Goal: Task Accomplishment & Management: Manage account settings

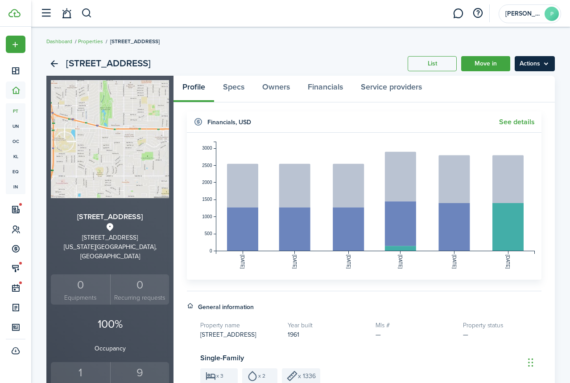
click at [540, 59] on menu-btn "Actions" at bounding box center [534, 63] width 40 height 15
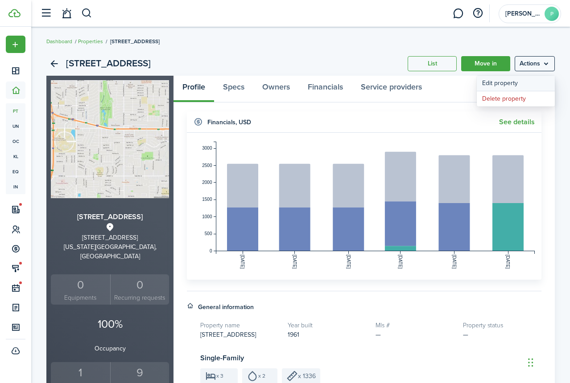
click at [501, 84] on link "Edit property" at bounding box center [516, 83] width 78 height 15
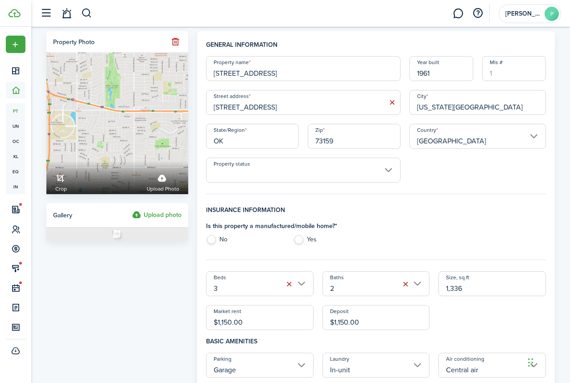
click at [298, 172] on input "Property status" at bounding box center [303, 170] width 194 height 25
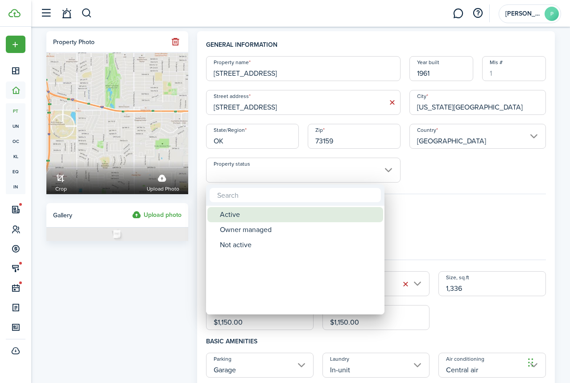
click at [237, 215] on div "Active" at bounding box center [299, 214] width 158 height 15
type input "Active"
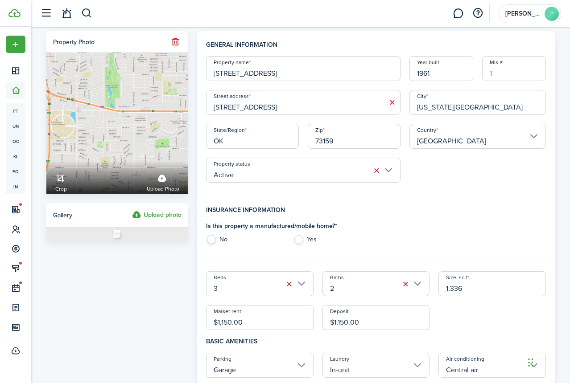
click at [214, 240] on label "No" at bounding box center [245, 241] width 78 height 13
radio input "true"
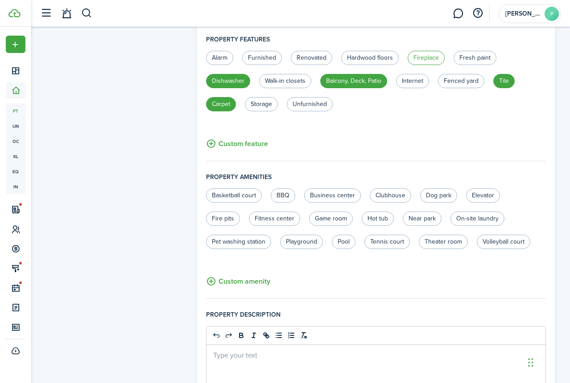
click at [426, 60] on label "Fireplace" at bounding box center [425, 58] width 37 height 14
radio input "false"
click at [469, 84] on label "Fenced yard" at bounding box center [461, 81] width 46 height 14
radio input "true"
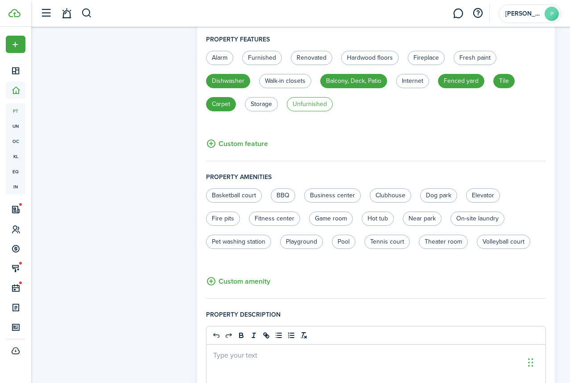
click at [314, 107] on label "Unfurnished" at bounding box center [310, 104] width 46 height 14
radio input "true"
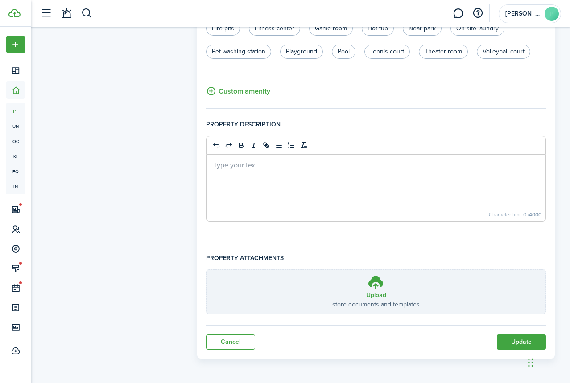
scroll to position [189, 0]
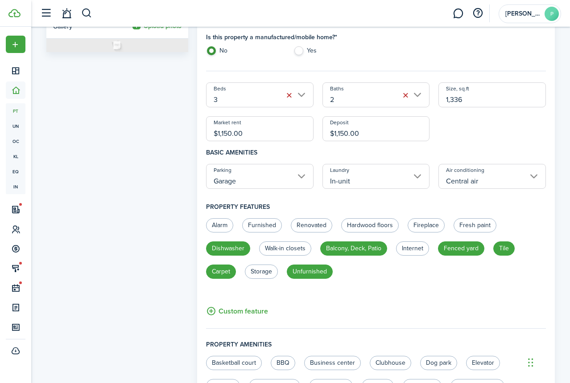
drag, startPoint x: 246, startPoint y: 136, endPoint x: 138, endPoint y: 134, distance: 108.4
click at [138, 134] on form "Property photo Crop Upload photo Gallery Upload photo General information Prope…" at bounding box center [300, 279] width 517 height 875
type input "$1,400.00"
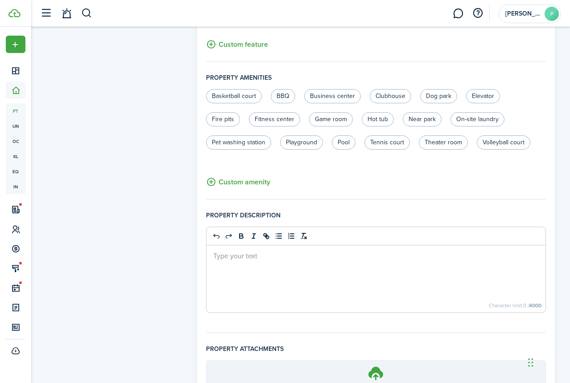
scroll to position [547, 0]
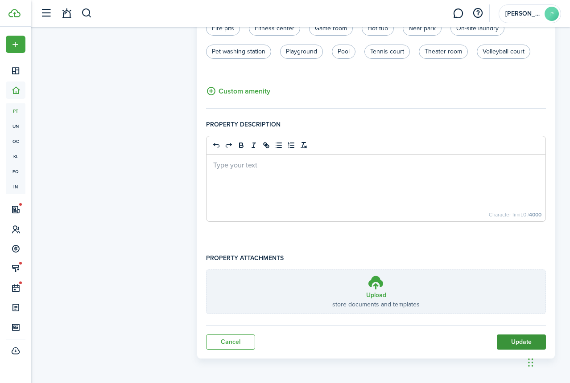
drag, startPoint x: 569, startPoint y: 246, endPoint x: 501, endPoint y: 340, distance: 116.2
click at [501, 341] on button "Update" at bounding box center [521, 342] width 49 height 15
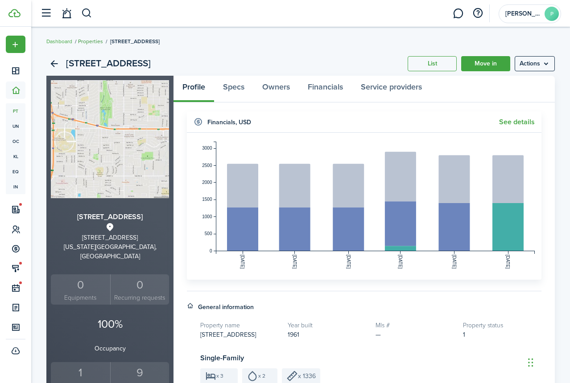
click at [94, 41] on link "Properties" at bounding box center [90, 41] width 25 height 8
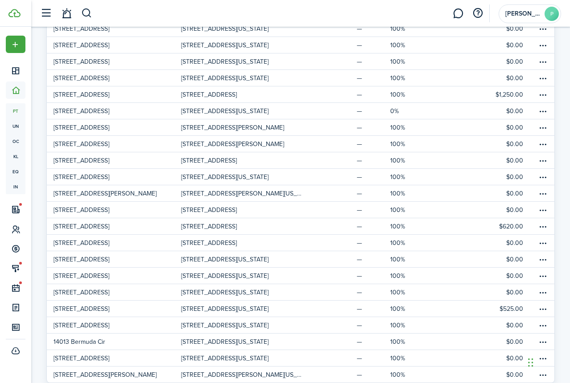
scroll to position [389, 0]
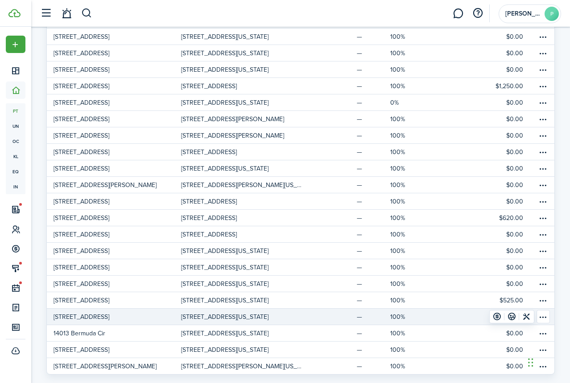
drag, startPoint x: 83, startPoint y: 319, endPoint x: 78, endPoint y: 311, distance: 9.6
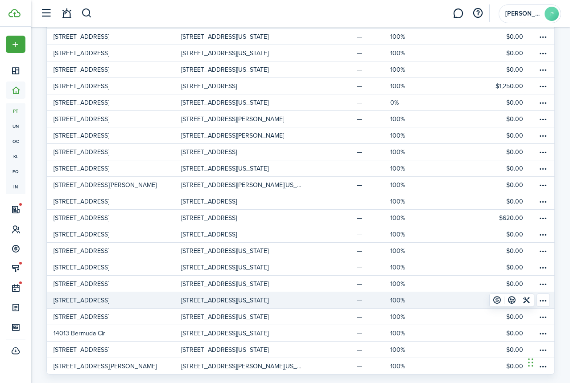
click at [78, 302] on p "[STREET_ADDRESS]" at bounding box center [82, 300] width 56 height 9
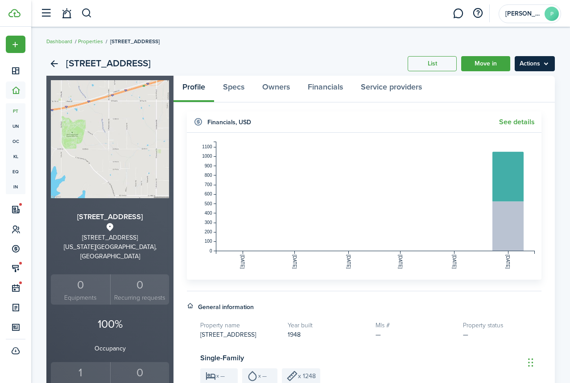
click at [526, 62] on menu-btn "Actions" at bounding box center [534, 63] width 40 height 15
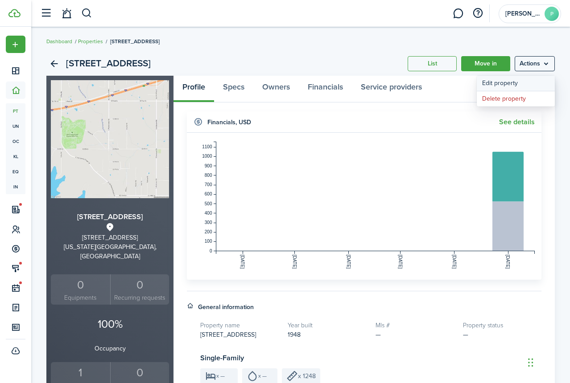
click at [489, 83] on link "Edit property" at bounding box center [516, 83] width 78 height 15
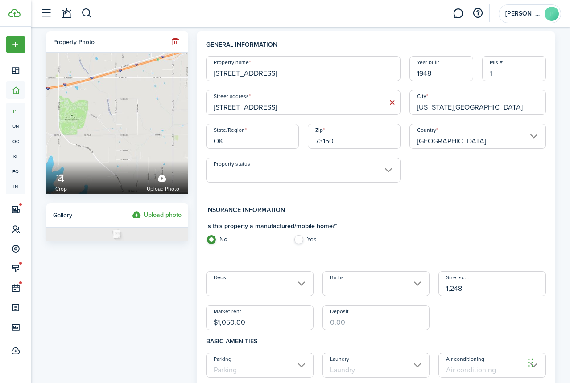
click at [326, 170] on input "Property status" at bounding box center [303, 170] width 194 height 25
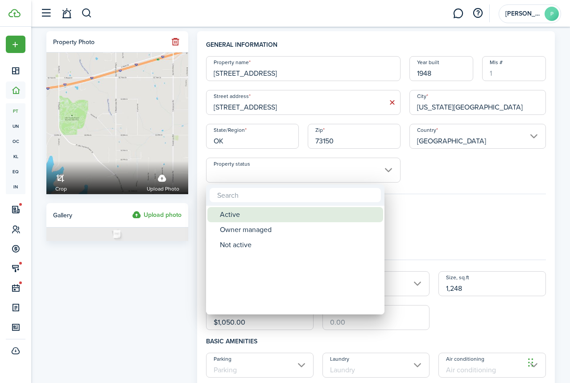
click at [224, 214] on div "Active" at bounding box center [299, 214] width 158 height 15
type input "Active"
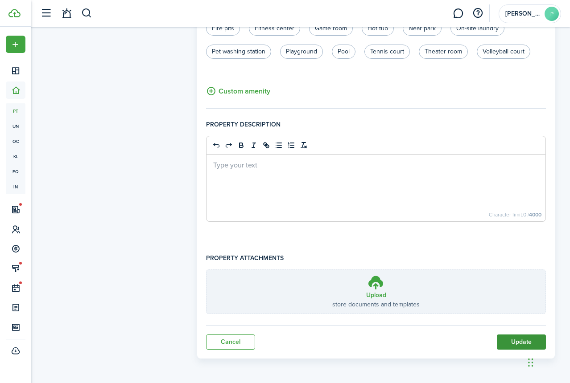
click at [507, 344] on button "Update" at bounding box center [521, 342] width 49 height 15
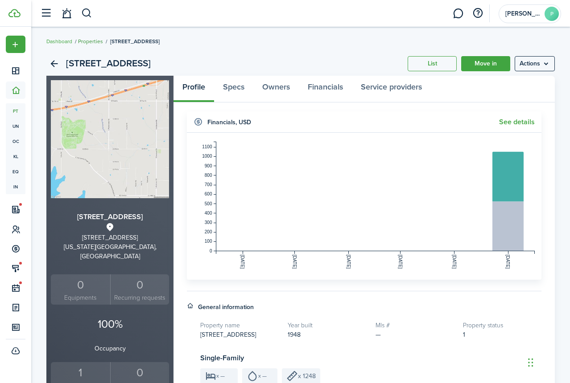
click at [91, 42] on link "Properties" at bounding box center [90, 41] width 25 height 8
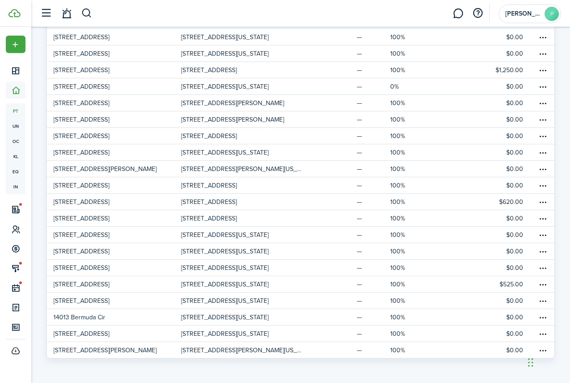
scroll to position [405, 0]
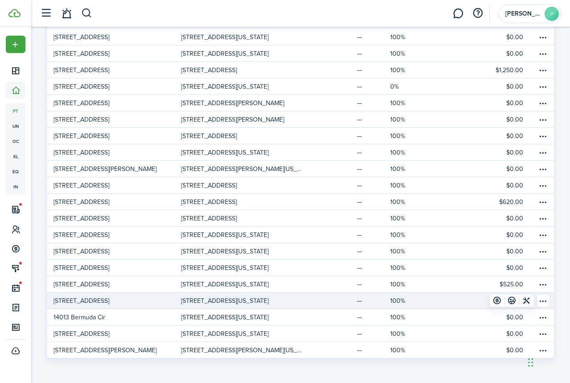
click at [87, 300] on p "[STREET_ADDRESS]" at bounding box center [82, 300] width 56 height 9
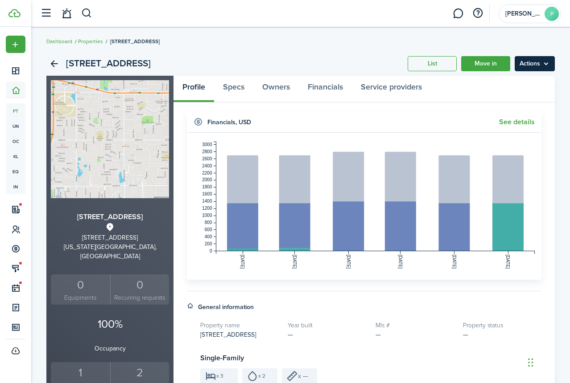
click at [527, 65] on menu-btn "Actions" at bounding box center [534, 63] width 40 height 15
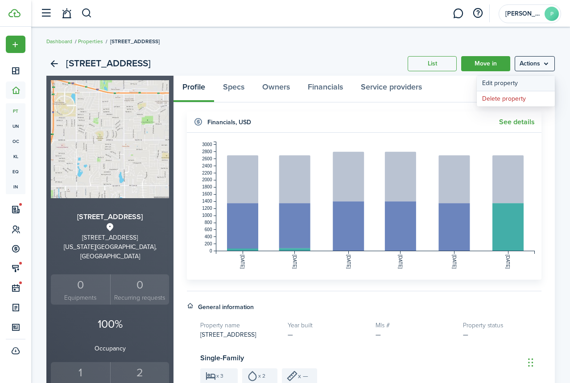
click at [506, 83] on link "Edit property" at bounding box center [516, 83] width 78 height 15
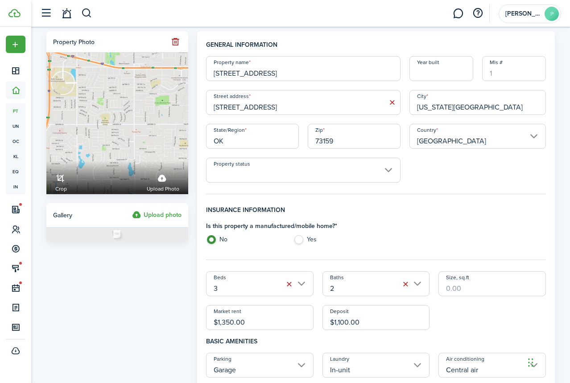
click at [268, 174] on input "Property status" at bounding box center [303, 170] width 194 height 25
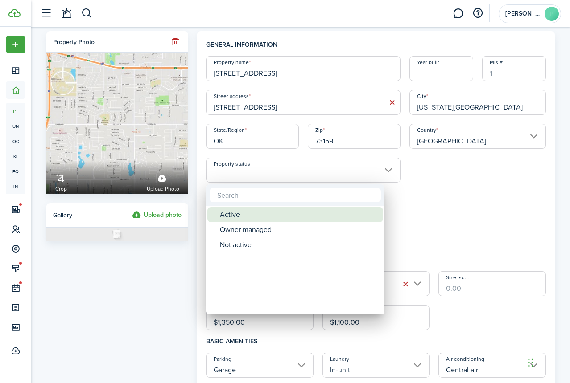
click at [250, 215] on div "Active" at bounding box center [299, 214] width 158 height 15
type input "Active"
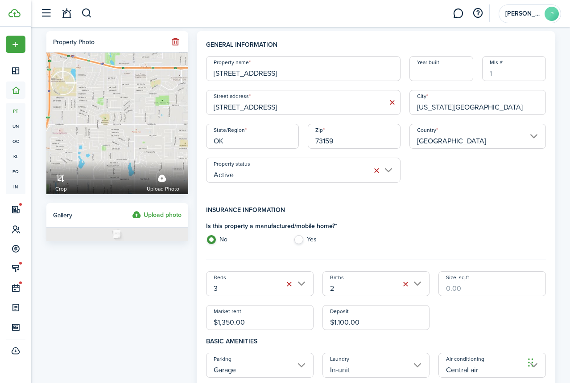
click at [436, 70] on input "Year built" at bounding box center [441, 68] width 64 height 25
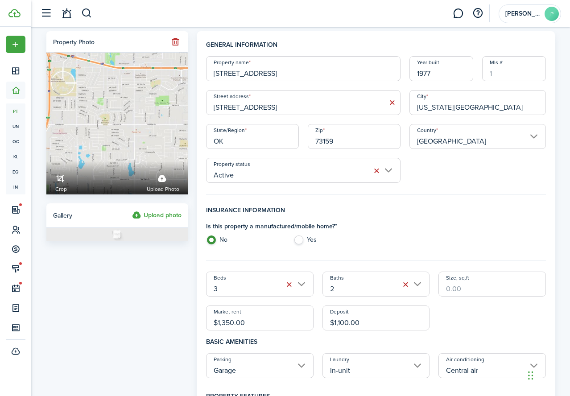
type input "1977"
click at [488, 291] on input "Size, sq.ft" at bounding box center [491, 284] width 107 height 25
type input "1,559"
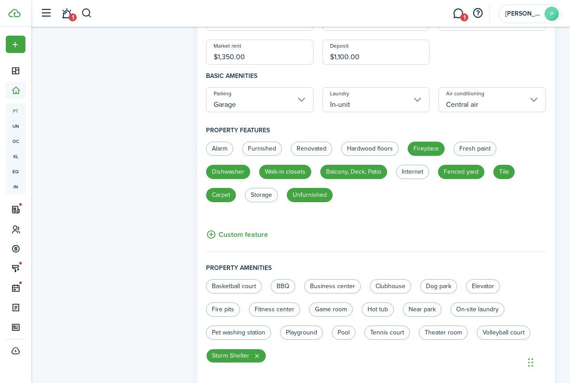
scroll to position [566, 0]
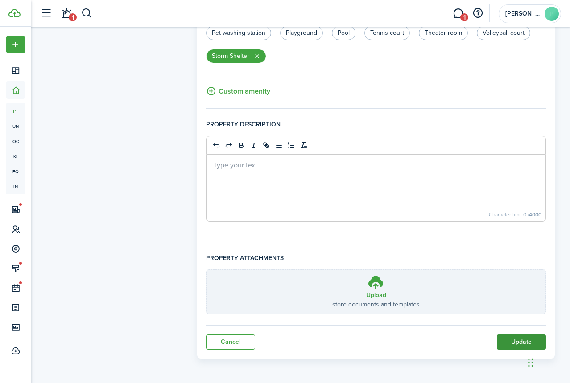
click at [527, 337] on button "Update" at bounding box center [521, 342] width 49 height 15
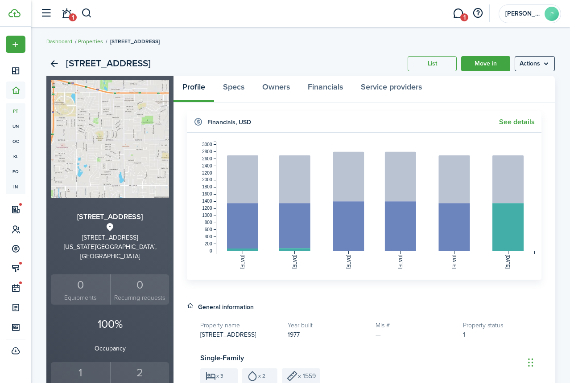
click at [91, 42] on link "Properties" at bounding box center [90, 41] width 25 height 8
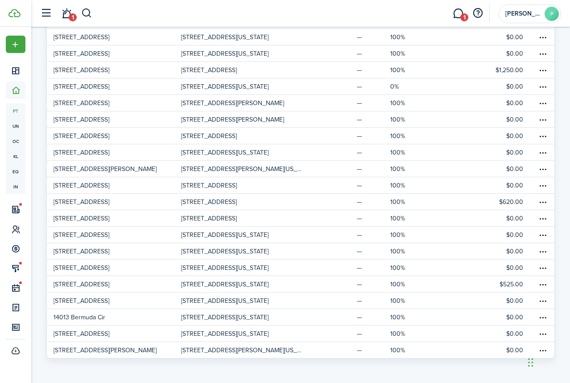
scroll to position [405, 0]
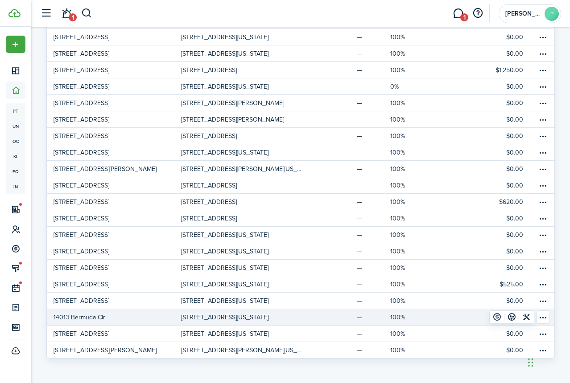
click at [80, 318] on p "14013 Bermuda Cir" at bounding box center [80, 317] width 52 height 9
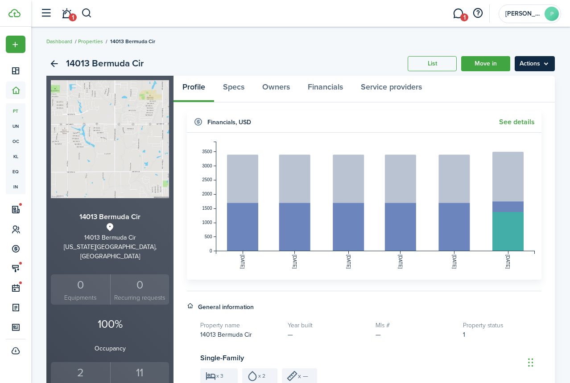
click at [537, 64] on menu-btn "Actions" at bounding box center [534, 63] width 40 height 15
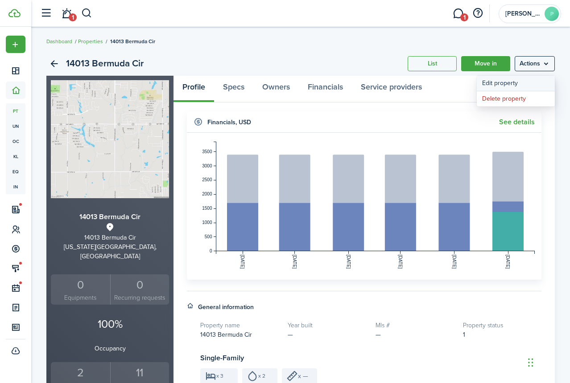
click at [508, 85] on link "Edit property" at bounding box center [516, 83] width 78 height 15
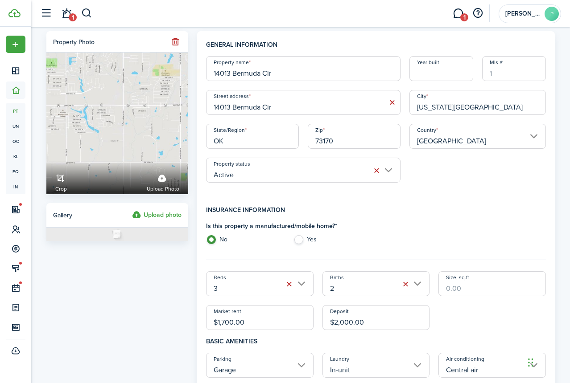
click at [431, 77] on input "Year built" at bounding box center [441, 68] width 64 height 25
type input "2003"
click at [469, 291] on input "Size, sq.ft" at bounding box center [491, 284] width 107 height 25
type input "1,959"
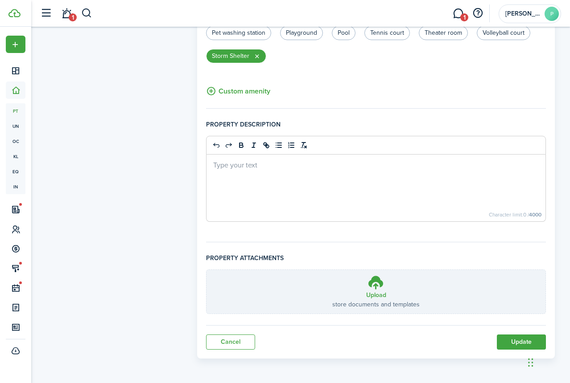
scroll to position [317, 0]
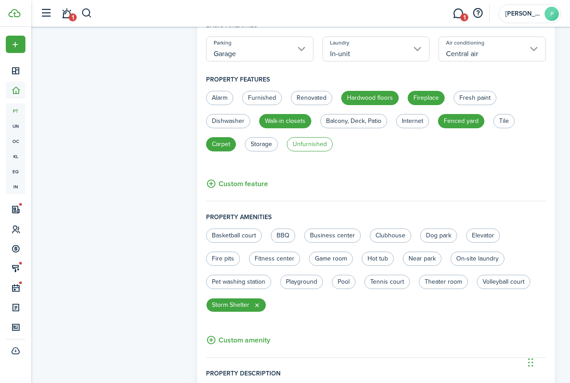
click at [304, 143] on label "Unfurnished" at bounding box center [310, 144] width 46 height 14
radio input "true"
click at [504, 123] on label "Tile" at bounding box center [503, 121] width 21 height 14
radio input "true"
click at [234, 121] on label "Dishwasher" at bounding box center [228, 121] width 44 height 14
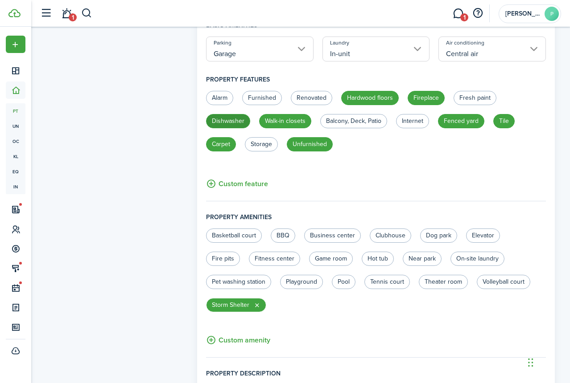
radio input "true"
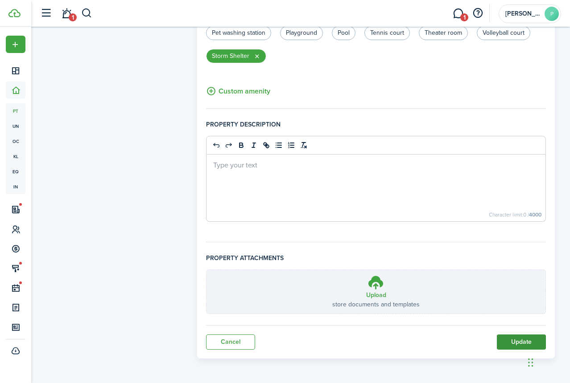
click at [519, 343] on button "Update" at bounding box center [521, 342] width 49 height 15
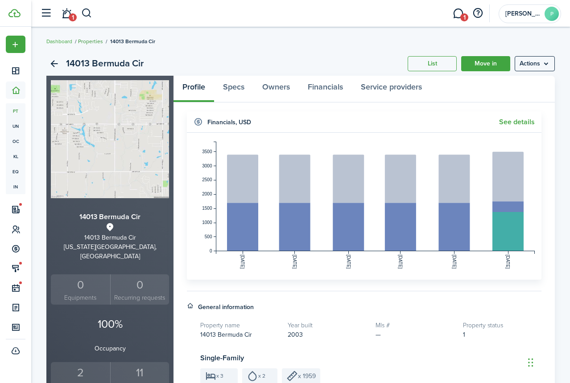
click at [91, 41] on link "Properties" at bounding box center [90, 41] width 25 height 8
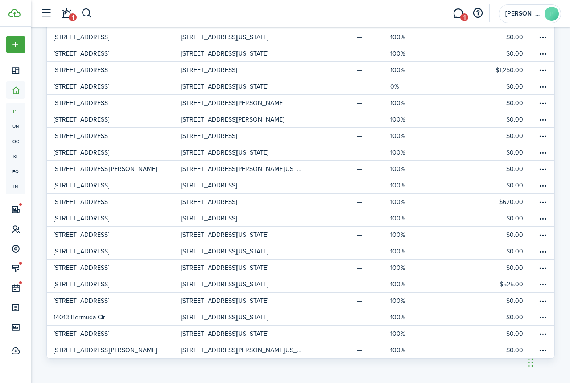
scroll to position [405, 0]
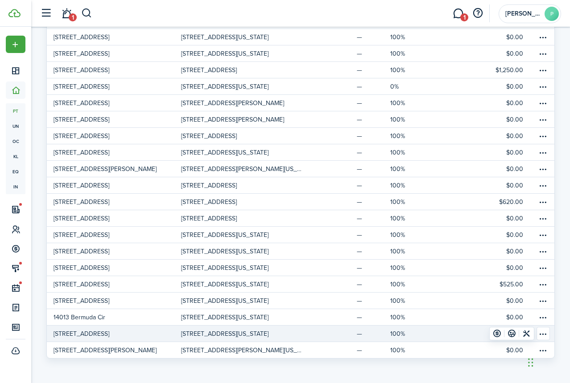
click at [75, 333] on p "[STREET_ADDRESS]" at bounding box center [82, 333] width 56 height 9
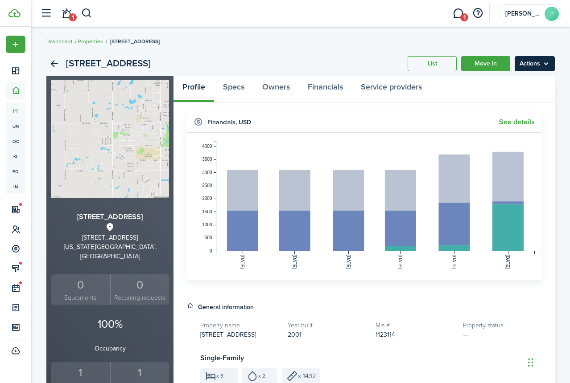
click at [536, 67] on menu-btn "Actions" at bounding box center [534, 63] width 40 height 15
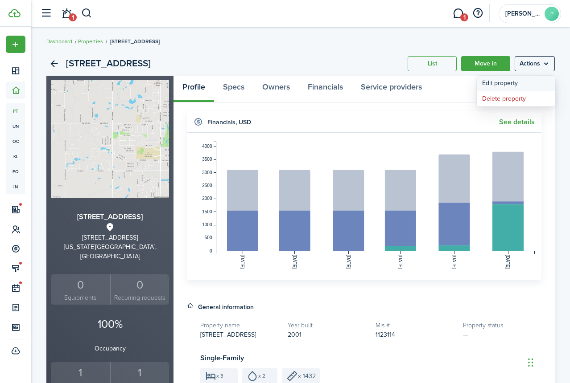
click at [505, 85] on link "Edit property" at bounding box center [516, 83] width 78 height 15
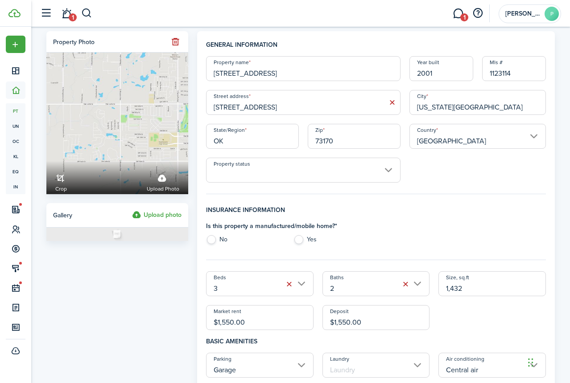
click at [390, 169] on input "Property status" at bounding box center [303, 170] width 194 height 25
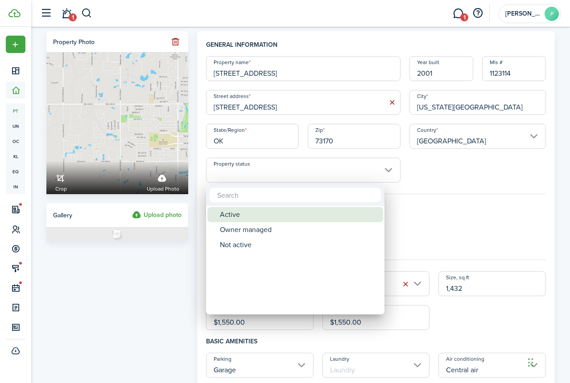
click at [229, 217] on div "Active" at bounding box center [299, 214] width 158 height 15
type input "Active"
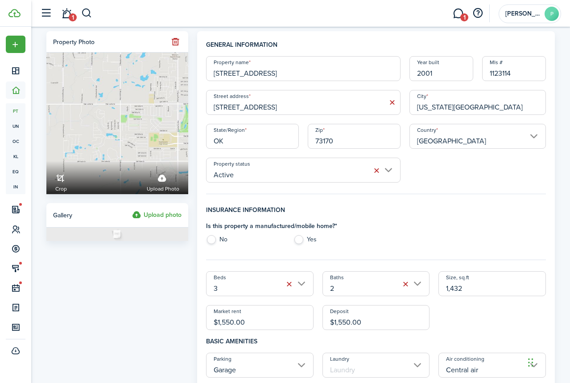
click at [213, 239] on label "No" at bounding box center [245, 241] width 78 height 13
radio input "true"
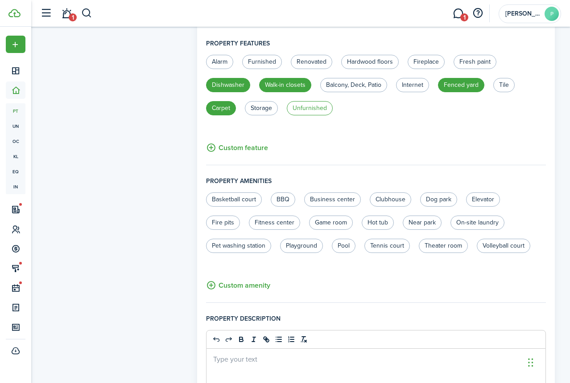
click at [301, 111] on label "Unfurnished" at bounding box center [310, 108] width 46 height 14
radio input "true"
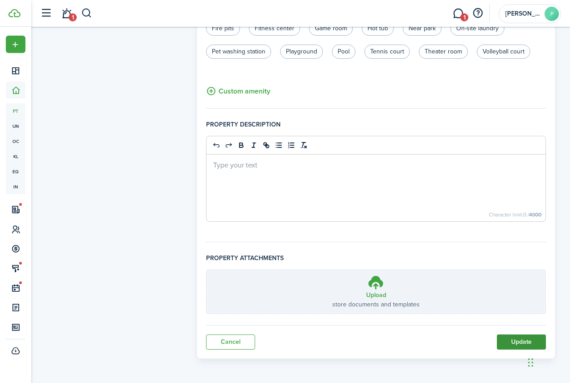
click at [513, 342] on button "Update" at bounding box center [521, 342] width 49 height 15
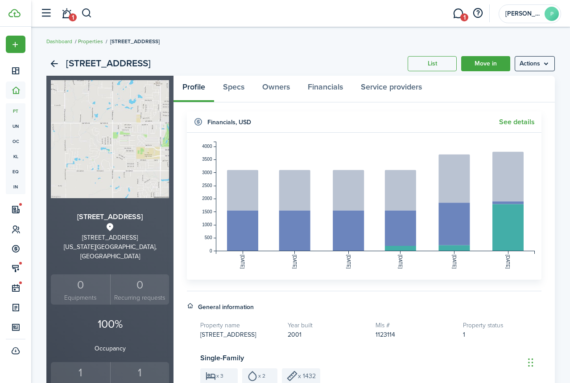
click at [87, 38] on link "Properties" at bounding box center [90, 41] width 25 height 8
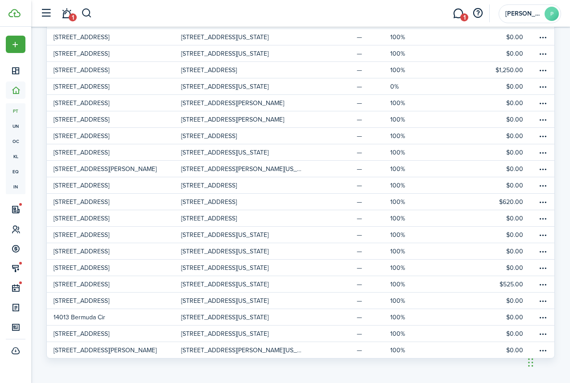
scroll to position [405, 0]
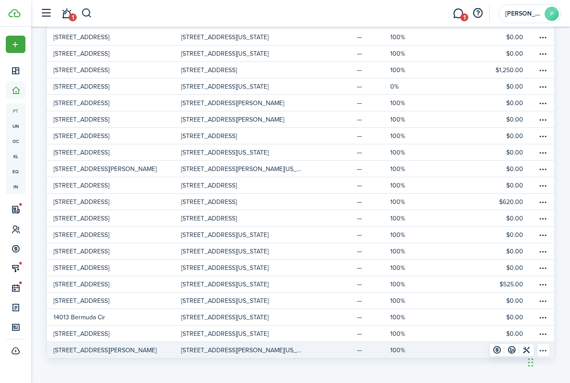
click at [92, 350] on p "[STREET_ADDRESS][PERSON_NAME]" at bounding box center [105, 350] width 103 height 9
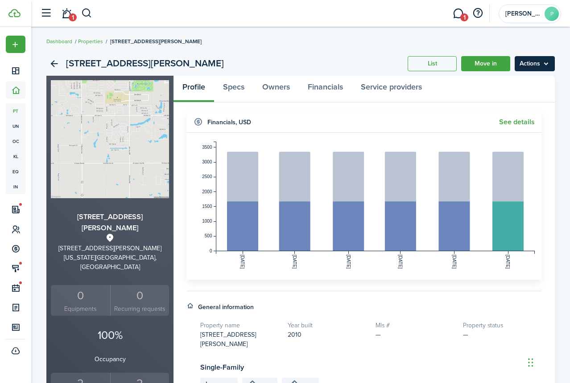
click at [527, 67] on menu-btn "Actions" at bounding box center [534, 63] width 40 height 15
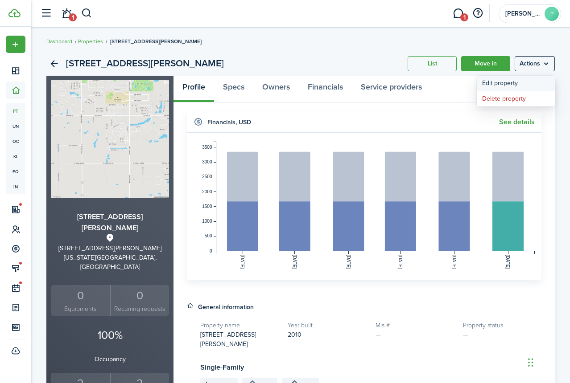
click at [498, 86] on link "Edit property" at bounding box center [516, 83] width 78 height 15
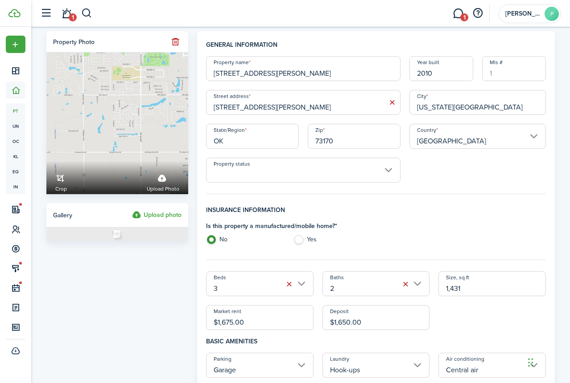
click at [277, 169] on input "Property status" at bounding box center [303, 170] width 194 height 25
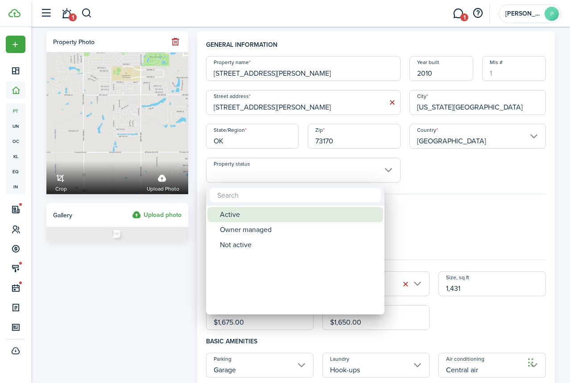
click at [221, 218] on div "Active" at bounding box center [299, 214] width 158 height 15
type input "Active"
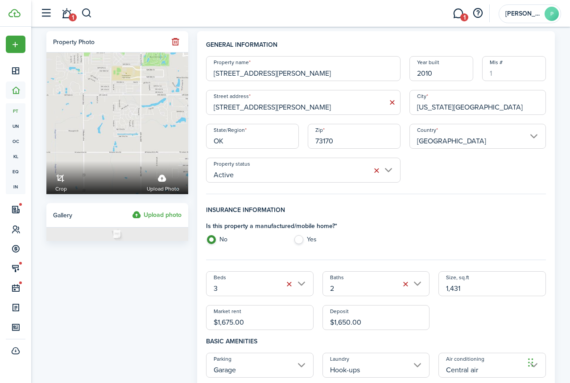
scroll to position [268, 0]
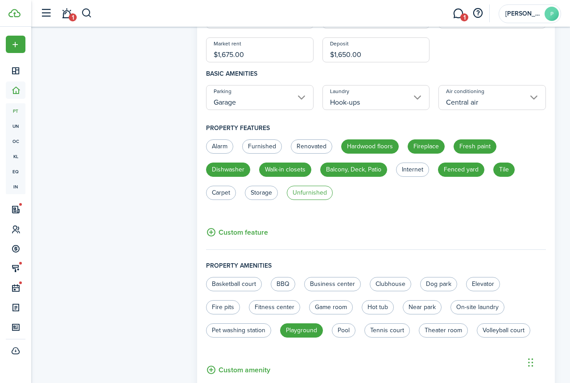
click at [315, 194] on label "Unfurnished" at bounding box center [310, 193] width 46 height 14
radio input "true"
click at [428, 308] on label "Near park" at bounding box center [422, 307] width 39 height 14
radio input "true"
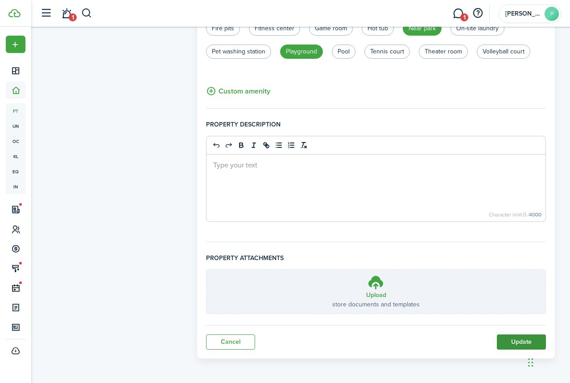
click at [523, 342] on button "Update" at bounding box center [521, 342] width 49 height 15
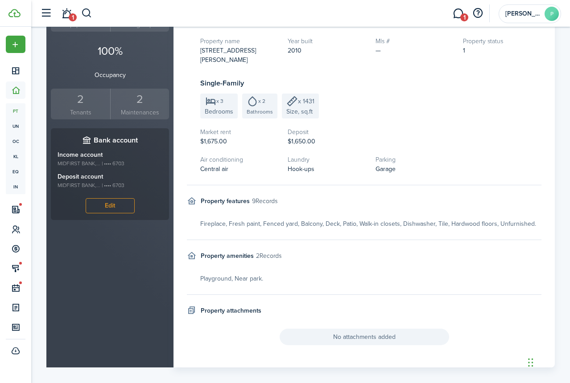
scroll to position [284, 0]
click at [64, 15] on link "1" at bounding box center [66, 13] width 17 height 23
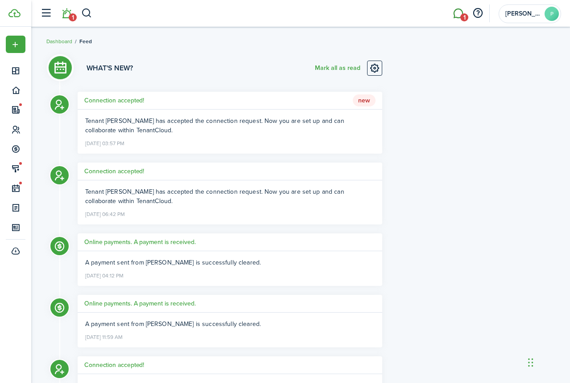
click at [460, 13] on link "1" at bounding box center [457, 13] width 17 height 23
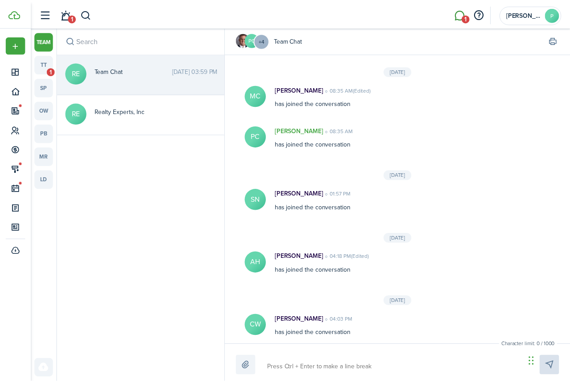
scroll to position [338, 0]
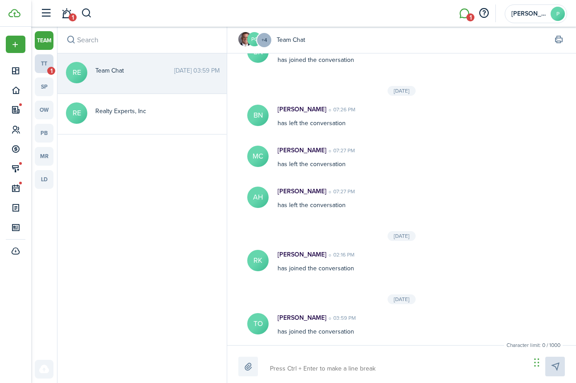
click at [41, 63] on link "tt 1" at bounding box center [44, 63] width 19 height 19
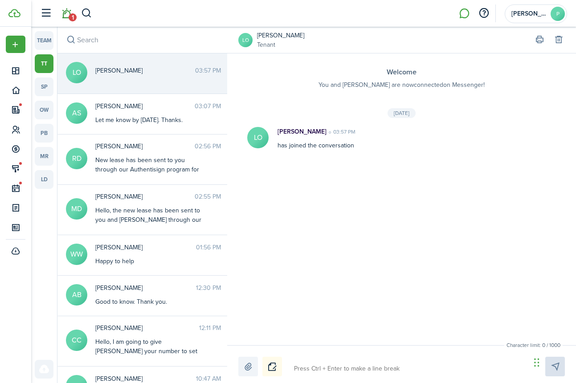
click at [68, 14] on link "1" at bounding box center [66, 13] width 17 height 23
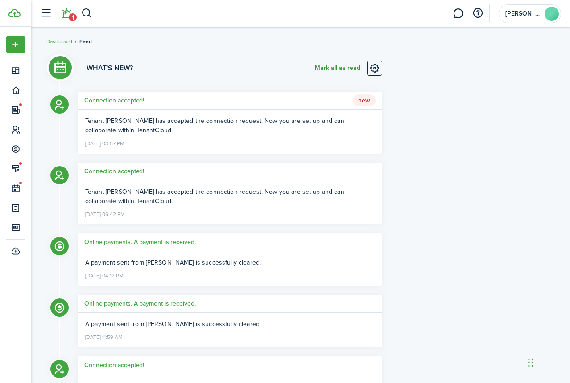
click at [334, 69] on button "Mark all as read" at bounding box center [337, 68] width 45 height 15
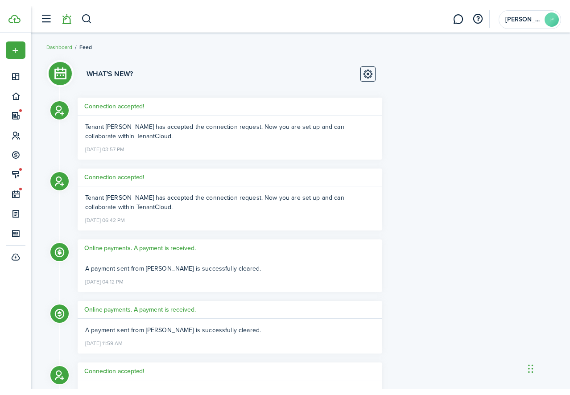
scroll to position [268, 0]
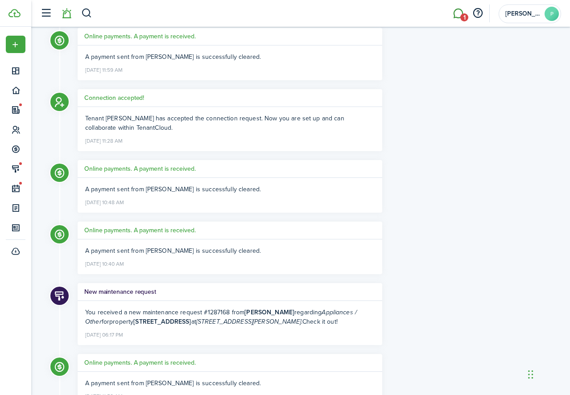
click at [461, 16] on span "1" at bounding box center [464, 17] width 8 height 8
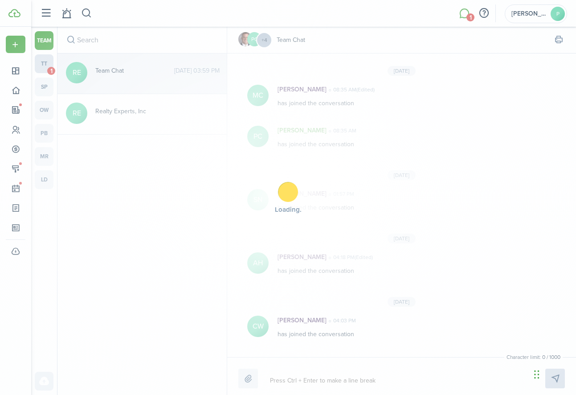
scroll to position [326, 0]
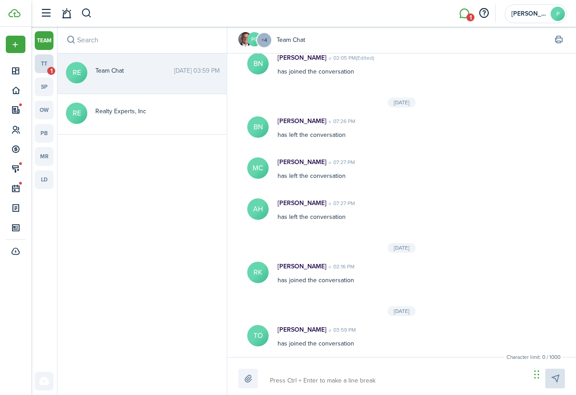
click at [43, 65] on link "tt 1" at bounding box center [44, 63] width 19 height 19
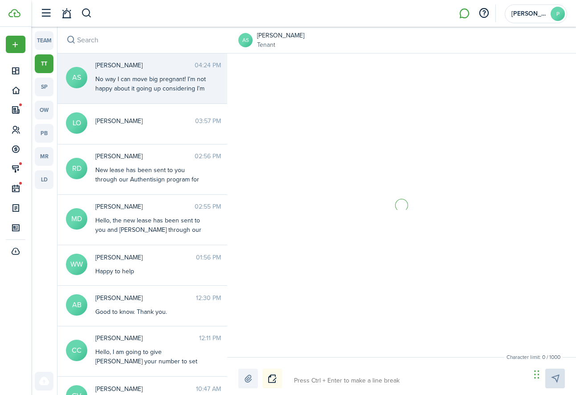
scroll to position [1198, 0]
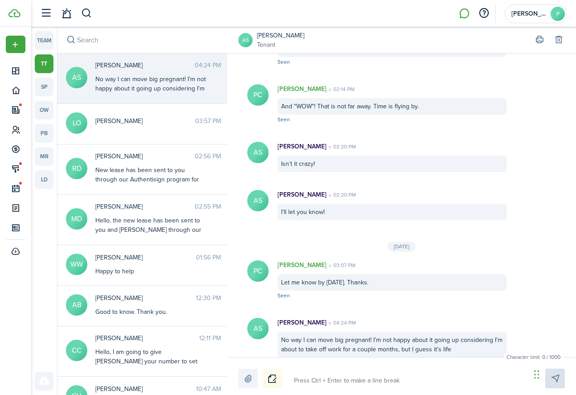
click at [312, 382] on textarea at bounding box center [409, 380] width 237 height 15
type textarea "U"
type textarea "Un"
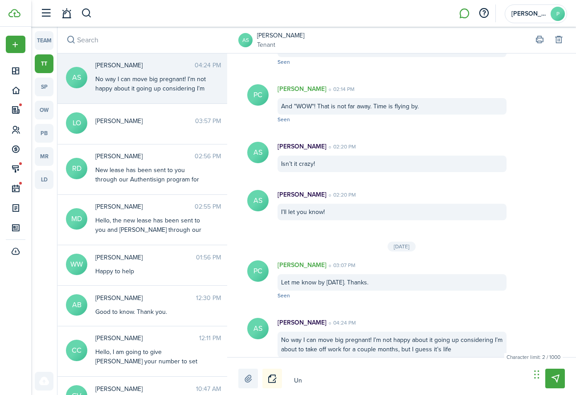
type textarea "Unf"
type textarea "Unfo"
type textarea "Unfor"
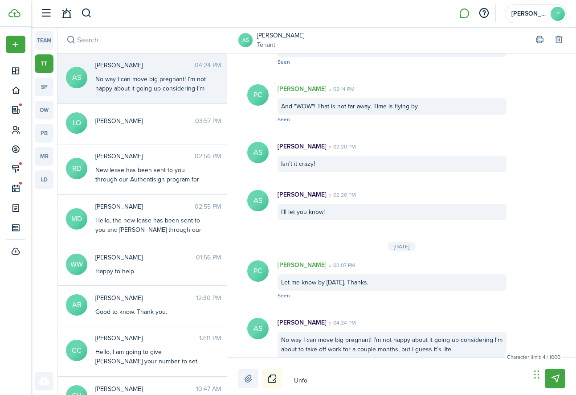
type textarea "Unfor"
type textarea "Unfort"
type textarea "Unfortu"
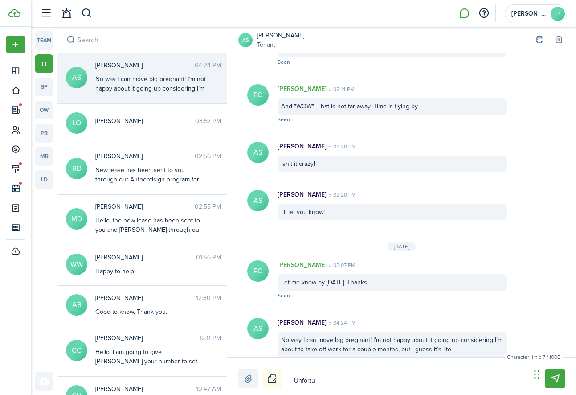
type textarea "Unfortunately"
type textarea "Unfortunately e"
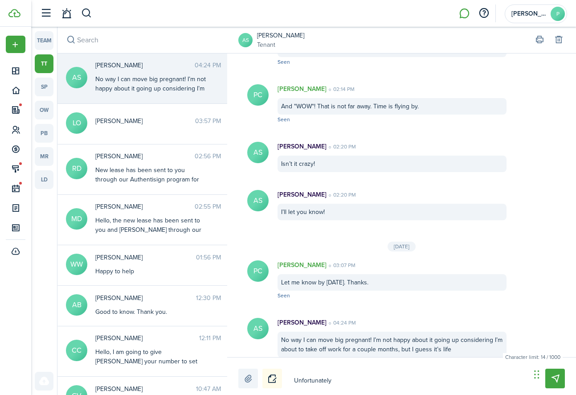
type textarea "Unfortunately e"
type textarea "Unfortunately ev"
type textarea "Unfortunately [PERSON_NAME]"
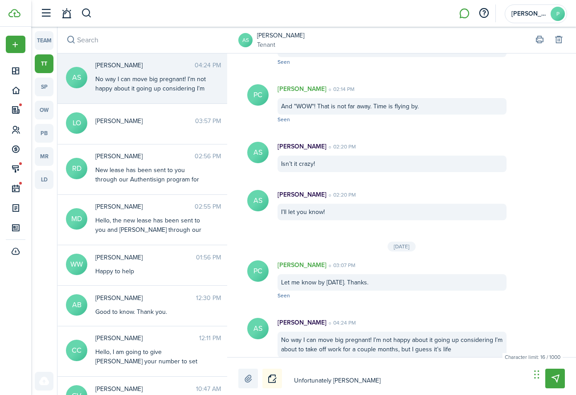
type textarea "Unfortunately ever"
type textarea "Unfortunately every"
type textarea "Unfortunately everyt"
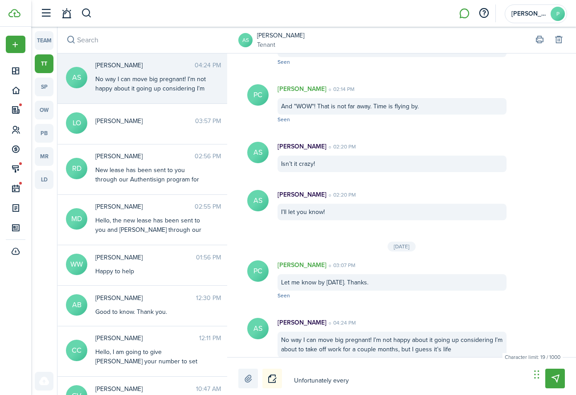
type textarea "Unfortunately everyt"
type textarea "Unfortunately everyth"
type textarea "Unfortunately everythi"
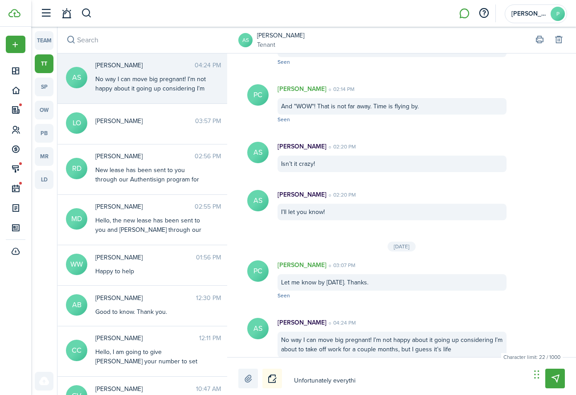
type textarea "Unfortunately everythin"
type textarea "Unfortunately everything"
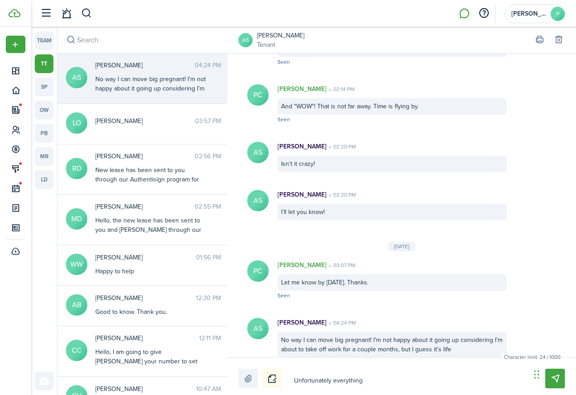
type textarea "Unfortunately everything"
type textarea "Unfortunately everything h"
type textarea "Unfortunately everything ha"
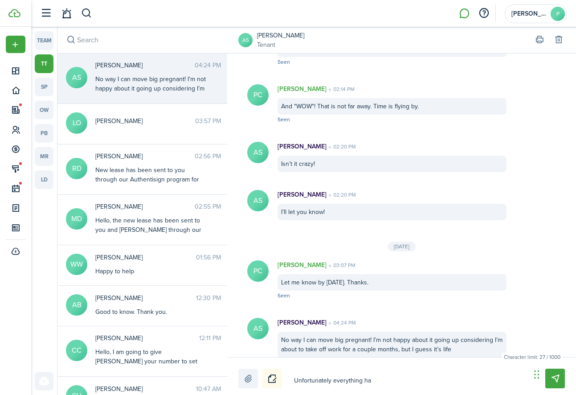
type textarea "Unfortunately everything has"
type textarea "Unfortunately everything has g"
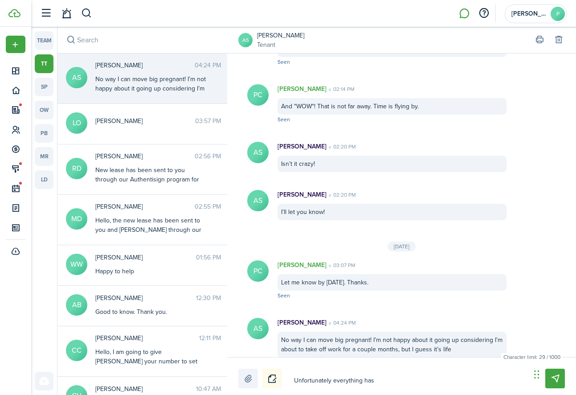
type textarea "Unfortunately everything has g"
type textarea "Unfortunately everything has go"
type textarea "Unfortunately everything has gon"
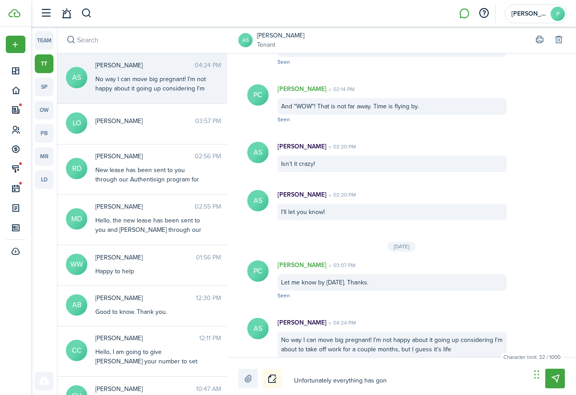
type textarea "Unfortunately everything has gone"
type textarea "Unfortunately everything has gone u"
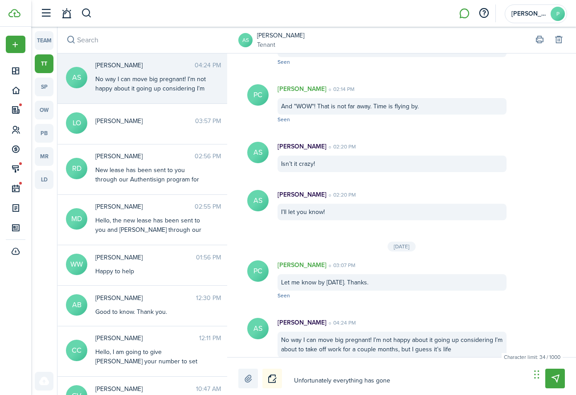
type textarea "Unfortunately everything has gone u"
type textarea "Unfortunately everything has gone up"
type textarea "Unfortunately everything has gone up."
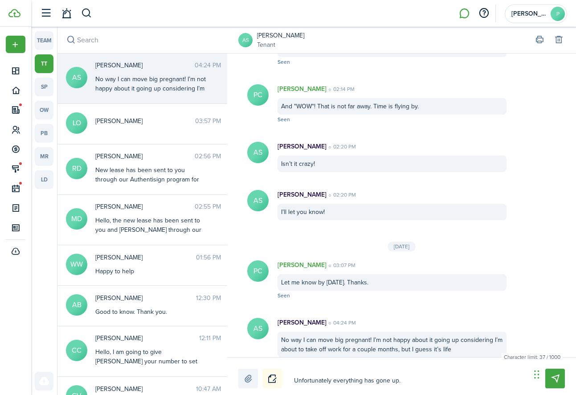
type textarea "Unfortunately everything has gone up."
type textarea "Unfortunately everything has gone up. I"
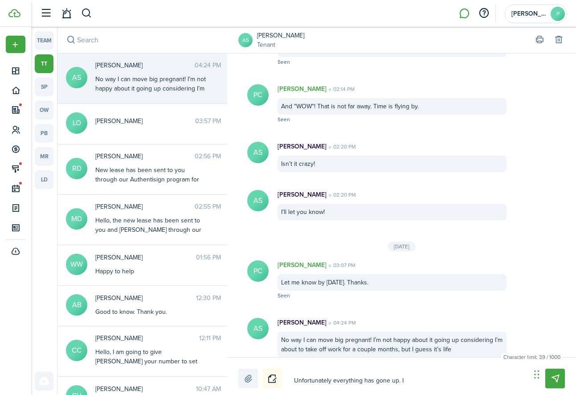
type textarea "Unfortunately everything has gone up. I"
type textarea "Unfortunately everything has gone up. I u"
type textarea "Unfortunately everything has gone up. I un"
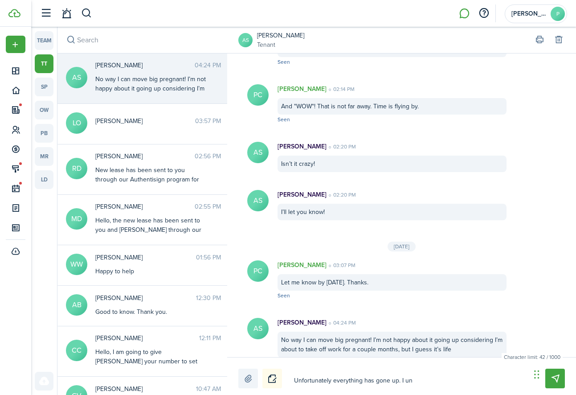
type textarea "Unfortunately everything has gone up. I und"
type textarea "Unfortunately everything has gone up. I unde"
type textarea "Unfortunately everything has gone up. I under"
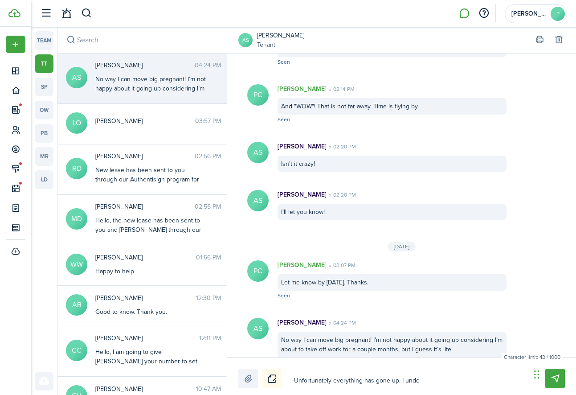
type textarea "Unfortunately everything has gone up. I under"
type textarea "Unfortunately everything has gone up. I unders"
type textarea "Unfortunately everything has gone up. I underst"
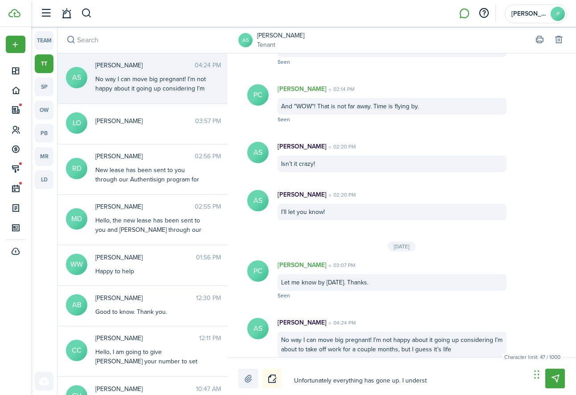
type textarea "Unfortunately everything has gone up. I understa"
type textarea "Unfortunately everything has gone up. I understan"
type textarea "Unfortunately everything has gone up. I understand"
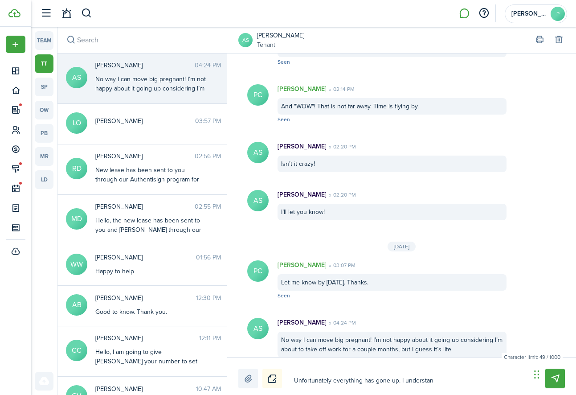
type textarea "Unfortunately everything has gone up. I understand"
type textarea "Unfortunately everything has gone up. I understand a"
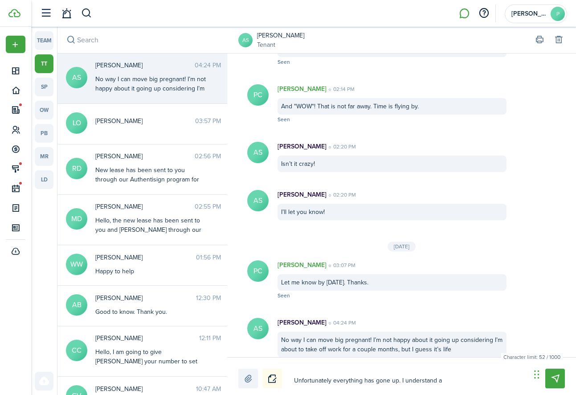
type textarea "Unfortunately everything has gone up. I understand an"
type textarea "Unfortunately everything has gone up. I understand and"
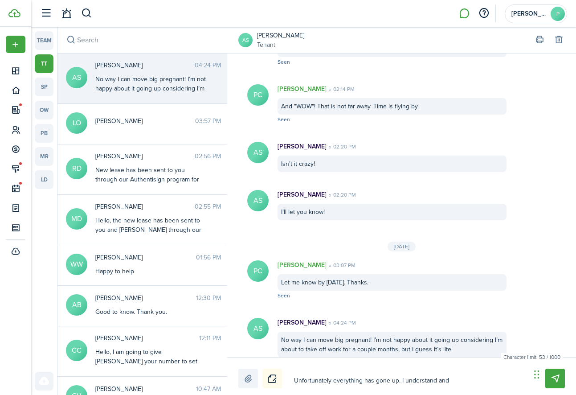
type textarea "Unfortunately everything has gone up. I understand and"
type textarea "Unfortunately everything has gone up. I understand and h"
type textarea "Unfortunately everything has gone up. I understand and he"
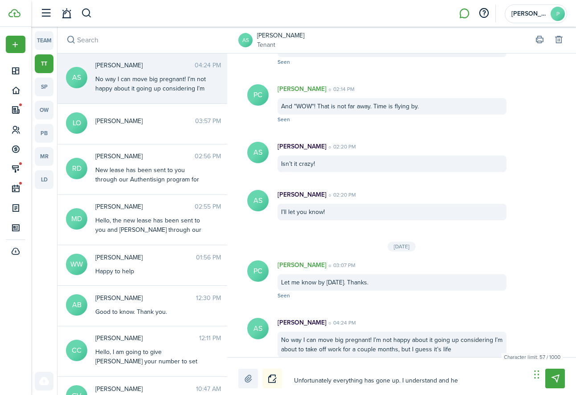
type textarea "Unfortunately everything has gone up. I understand and he"
type textarea "Unfortunately everything has gone up. I understand and he h"
type textarea "Unfortunately everything has gone up. I understand and he ha"
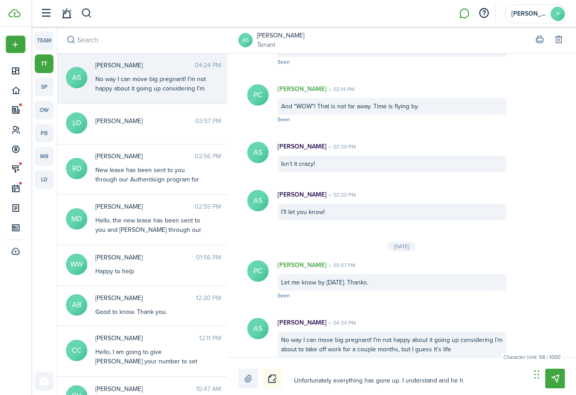
type textarea "Unfortunately everything has gone up. I understand and he ha"
type textarea "Unfortunately everything has gone up. I understand and he has"
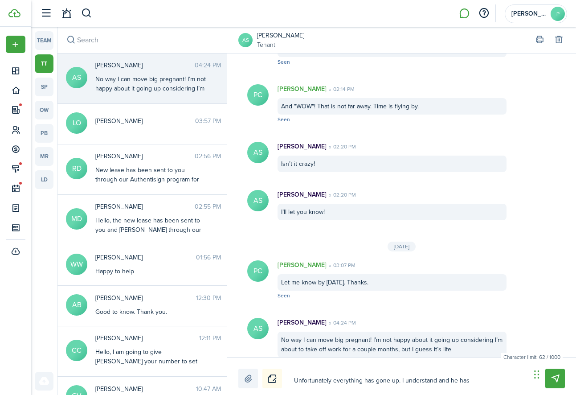
type textarea "Unfortunately everything has gone up. I understand and he has t"
type textarea "Unfortunately everything has gone up. I understand and he has tr"
type textarea "Unfortunately everything has gone up. I understand and he has tri"
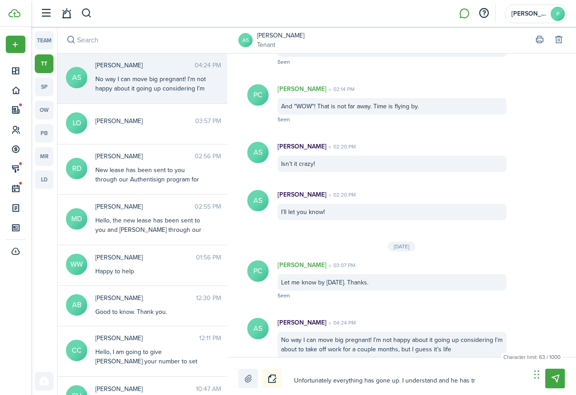
type textarea "Unfortunately everything has gone up. I understand and he has tri"
type textarea "Unfortunately everything has gone up. I understand and he has trie"
type textarea "Unfortunately everything has gone up. I understand and he has tried"
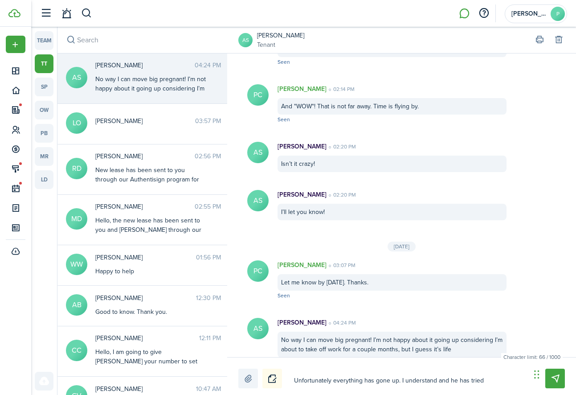
type textarea "Unfortunately everything has gone up. I understand and he has tried"
type textarea "Unfortunately everything has gone up. I understand and he has tried t"
type textarea "Unfortunately everything has gone up. I understand and he has tried to"
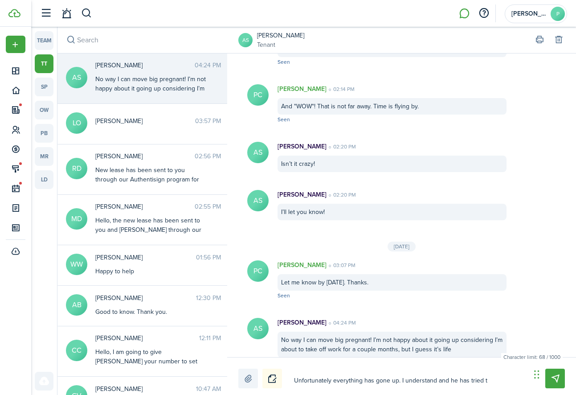
type textarea "Unfortunately everything has gone up. I understand and he has tried to"
type textarea "Unfortunately everything has gone up. I understand and he has tried to k"
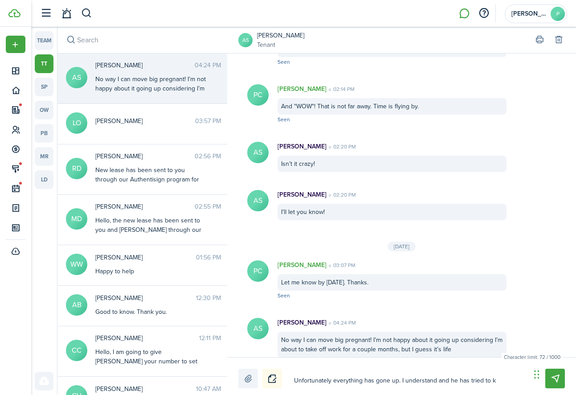
type textarea "Unfortunately everything has gone up. I understand and he has tried to ke"
type textarea "Unfortunately everything has gone up. I understand and he has tried to kee"
type textarea "Unfortunately everything has gone up. I understand and he has tried to keep"
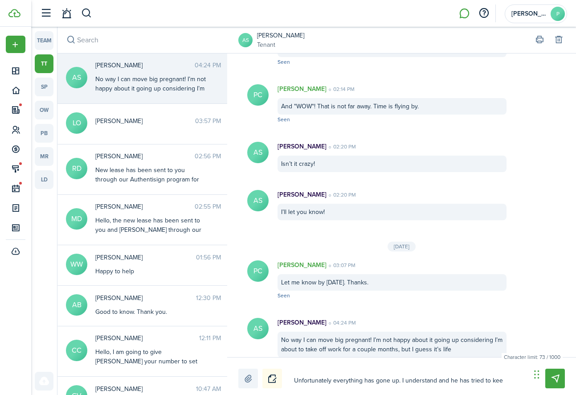
type textarea "Unfortunately everything has gone up. I understand and he has tried to keep"
type textarea "Unfortunately everything has gone up. I understand and he has tried to keep i"
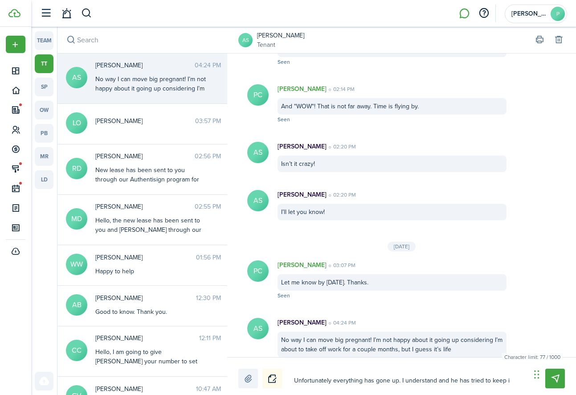
type textarea "Unfortunately everything has gone up. I understand and he has tried to keep it"
type textarea "Unfortunately everything has gone up. I understand and he has tried to keep it d"
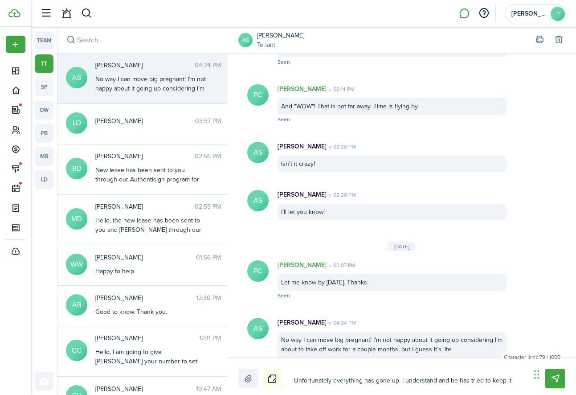
type textarea "Unfortunately everything has gone up. I understand and he has tried to keep it d"
type textarea "Unfortunately everything has gone up. I understand and he has tried to keep it …"
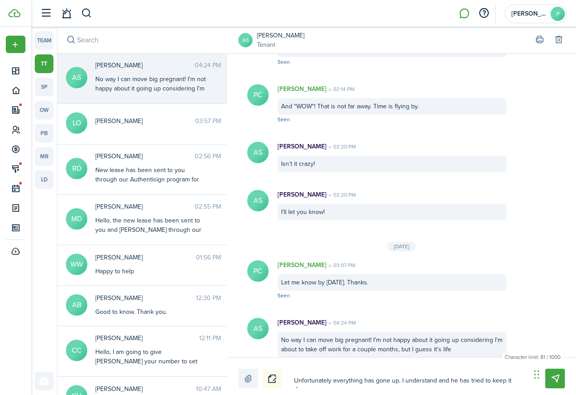
type textarea "Unfortunately everything has gone up. I understand and he has tried to keep it …"
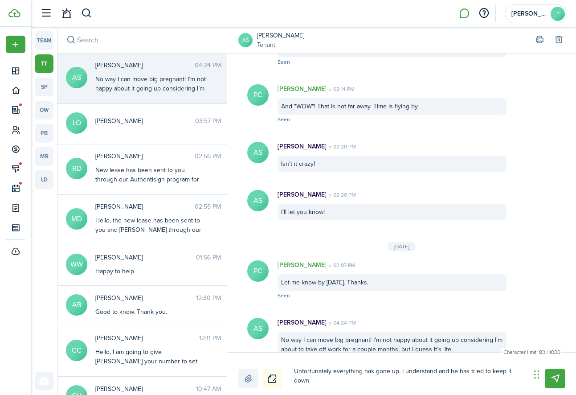
type textarea "Unfortunately everything has gone up. I understand and he has tried to keep it …"
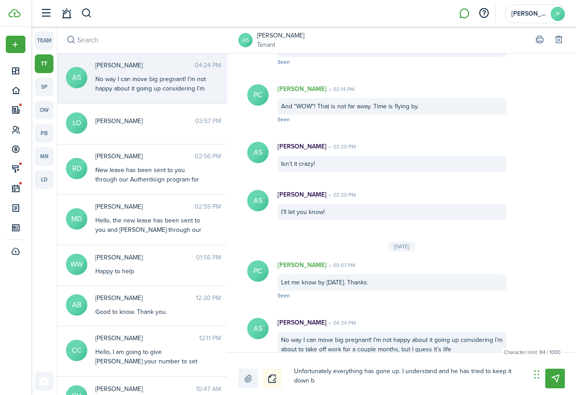
type textarea "Unfortunately everything has gone up. I understand and he has tried to keep it …"
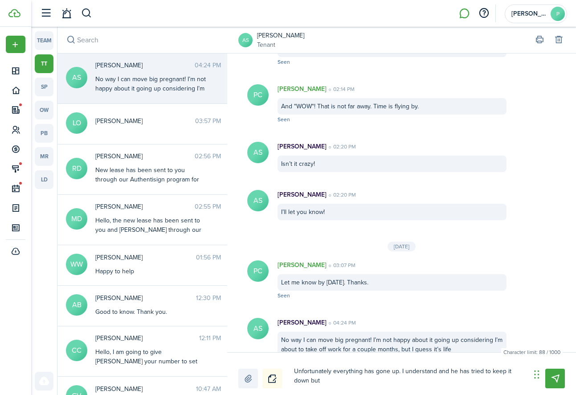
type textarea "Unfortunately everything has gone up. I understand and he has tried to keep it …"
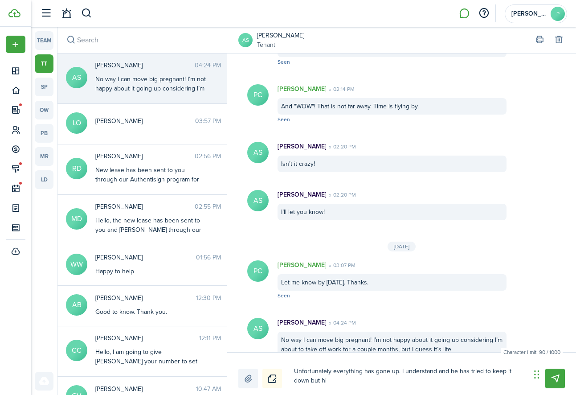
type textarea "Unfortunately everything has gone up. I understand and he has tried to keep it …"
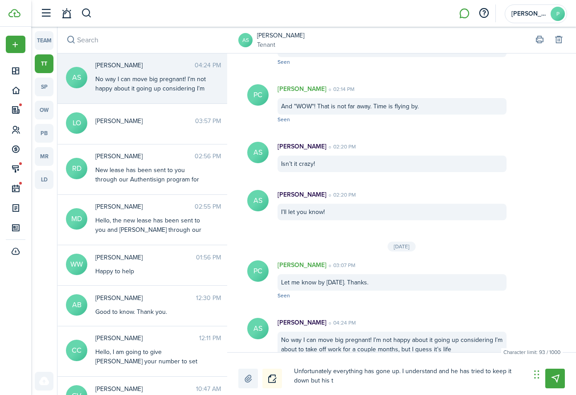
type textarea "Unfortunately everything has gone up. I understand and he has tried to keep it …"
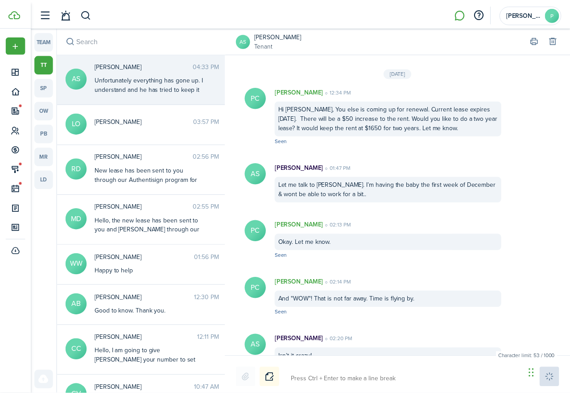
scroll to position [1323, 0]
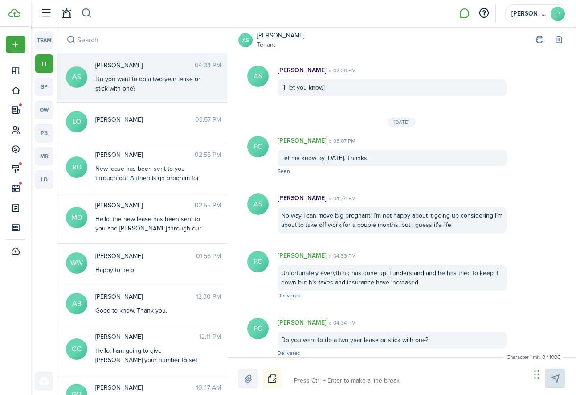
click at [86, 14] on button "button" at bounding box center [86, 13] width 11 height 15
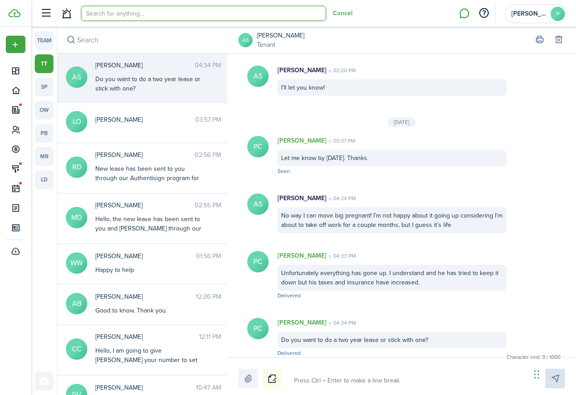
click at [107, 15] on input "search" at bounding box center [203, 13] width 245 height 15
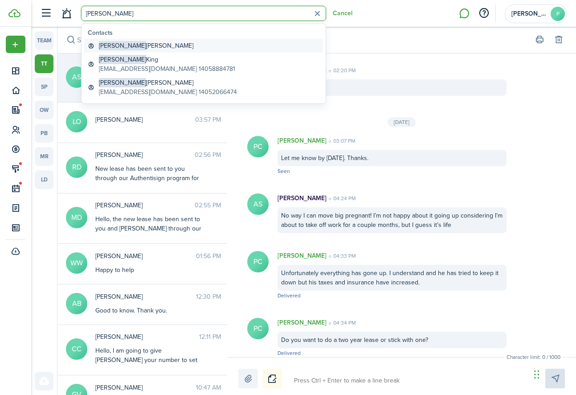
drag, startPoint x: 107, startPoint y: 15, endPoint x: 124, endPoint y: 47, distance: 36.7
click at [124, 47] on global-search-item-title "[PERSON_NAME]" at bounding box center [146, 45] width 95 height 9
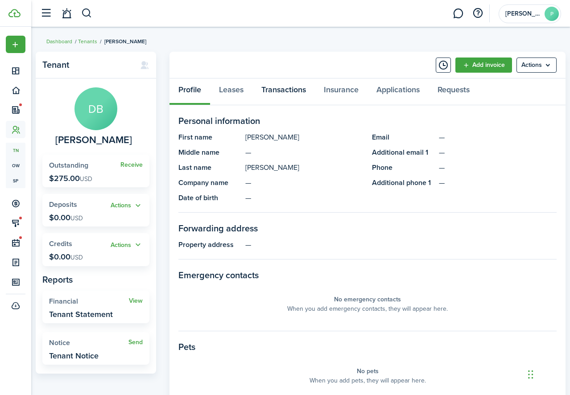
click at [285, 92] on link "Transactions" at bounding box center [283, 91] width 62 height 27
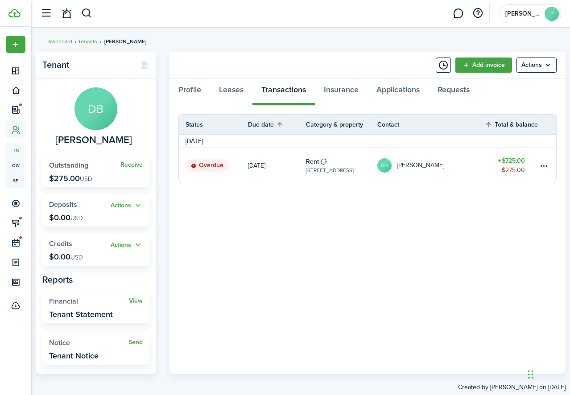
click at [273, 164] on link "[DATE]" at bounding box center [277, 165] width 58 height 35
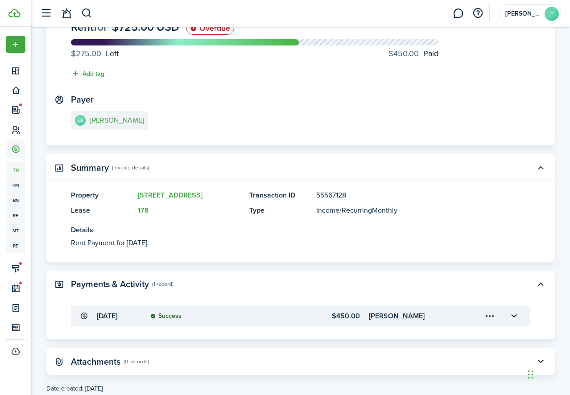
scroll to position [95, 0]
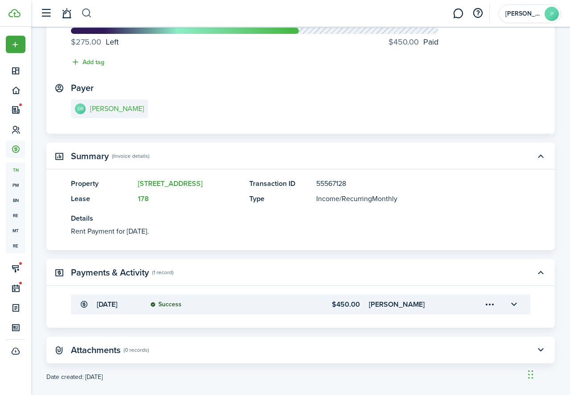
click at [86, 14] on button "button" at bounding box center [86, 13] width 11 height 15
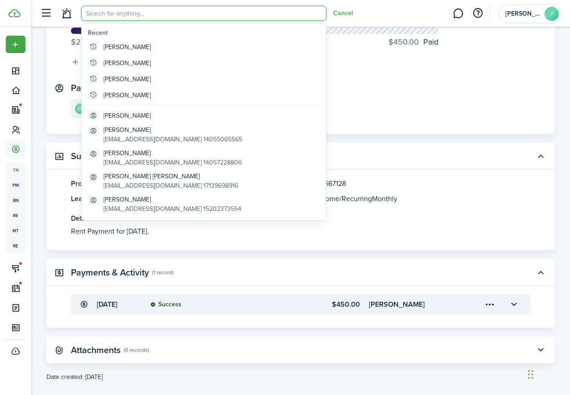
click at [109, 13] on input "search" at bounding box center [203, 13] width 245 height 15
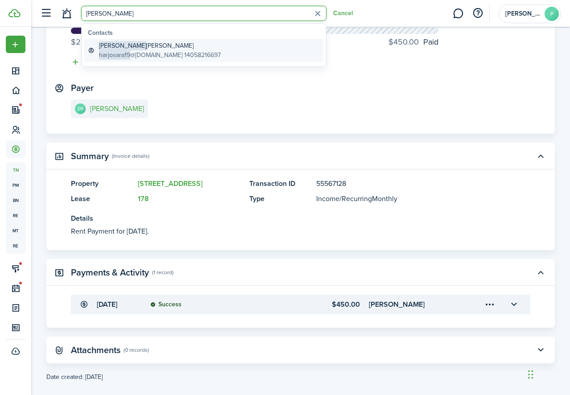
click at [117, 41] on link "[PERSON_NAME] harjosara19 @[DOMAIN_NAME] 14058216697" at bounding box center [203, 50] width 239 height 23
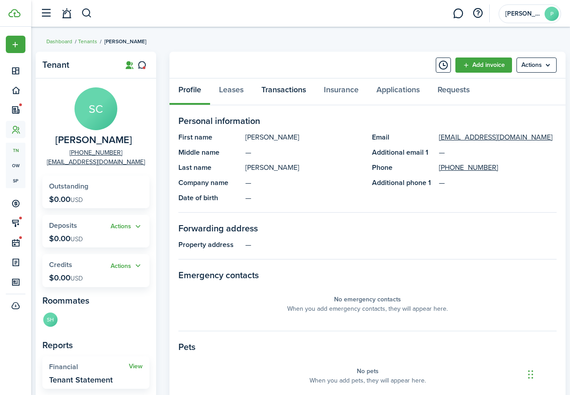
click at [280, 89] on link "Transactions" at bounding box center [283, 91] width 62 height 27
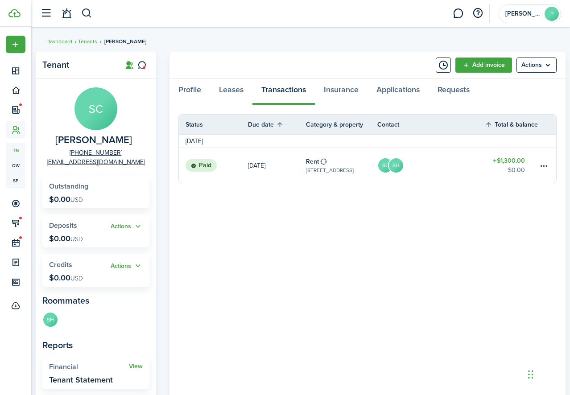
click at [202, 169] on status "Paid" at bounding box center [200, 165] width 31 height 12
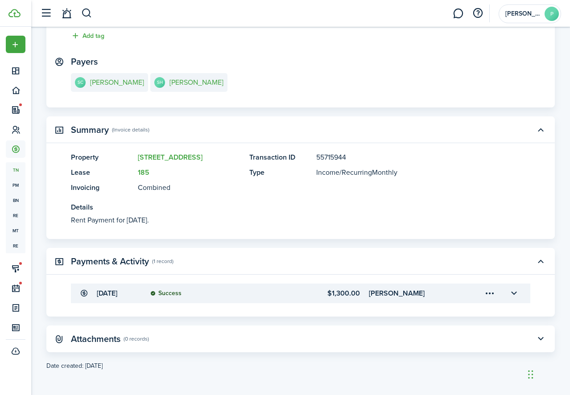
scroll to position [120, 0]
click at [283, 291] on transaction-details-table-item-amount "$1,300.00" at bounding box center [319, 293] width 79 height 11
click at [464, 296] on accordion-header "[DATE] Success $1,300.00 [PERSON_NAME]" at bounding box center [300, 294] width 459 height 20
click at [464, 294] on accordion-header "[DATE] Success $1,300.00 [PERSON_NAME]" at bounding box center [300, 294] width 459 height 20
click at [513, 291] on button "button" at bounding box center [513, 293] width 15 height 15
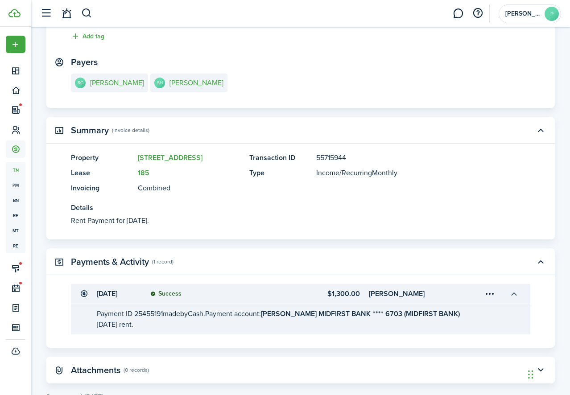
click at [513, 291] on button "button" at bounding box center [513, 293] width 15 height 15
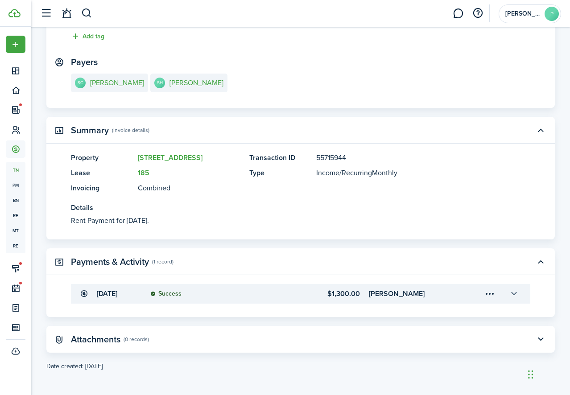
click at [513, 290] on button "button" at bounding box center [513, 293] width 15 height 15
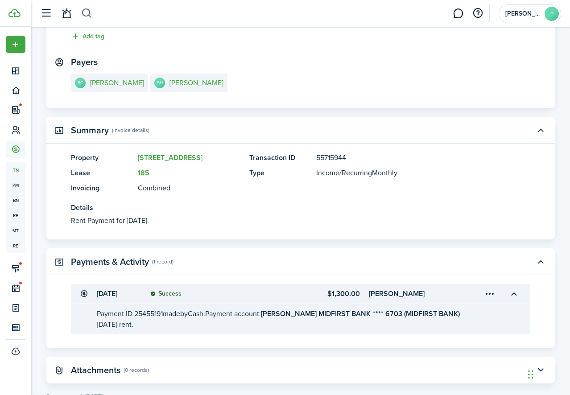
click at [87, 13] on button "button" at bounding box center [86, 13] width 11 height 15
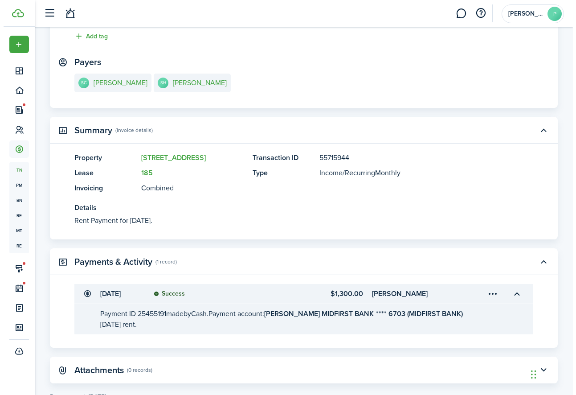
scroll to position [0, 0]
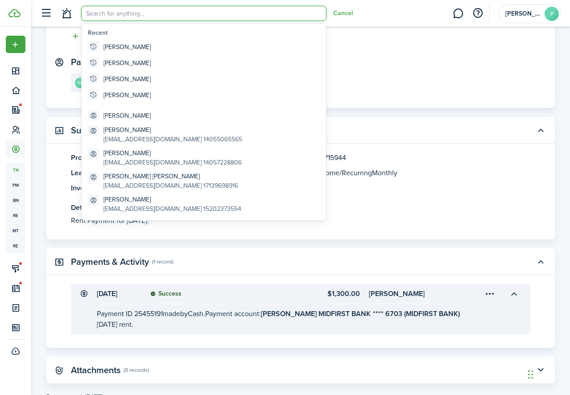
click at [106, 13] on input "search" at bounding box center [203, 13] width 245 height 15
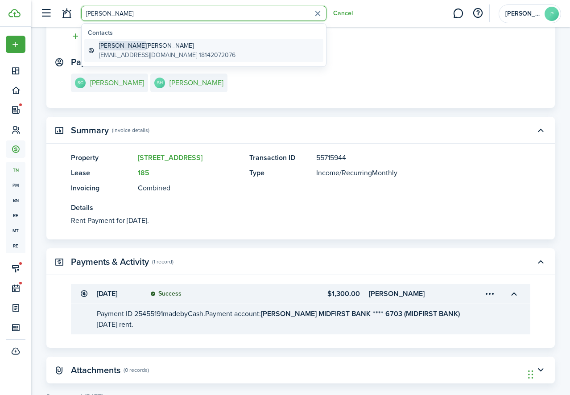
click at [120, 52] on global-search-item-description "[EMAIL_ADDRESS][DOMAIN_NAME] 18142072076" at bounding box center [167, 54] width 136 height 9
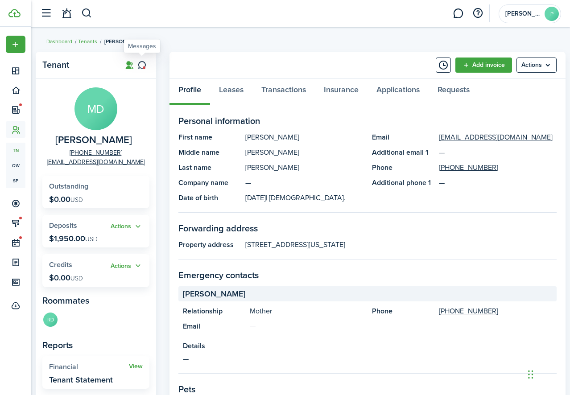
click at [143, 64] on icon at bounding box center [141, 65] width 9 height 9
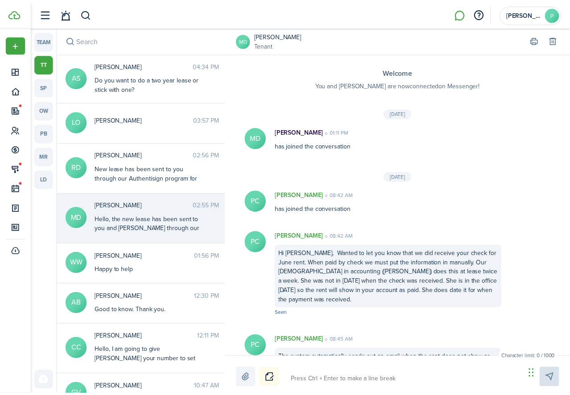
scroll to position [863, 0]
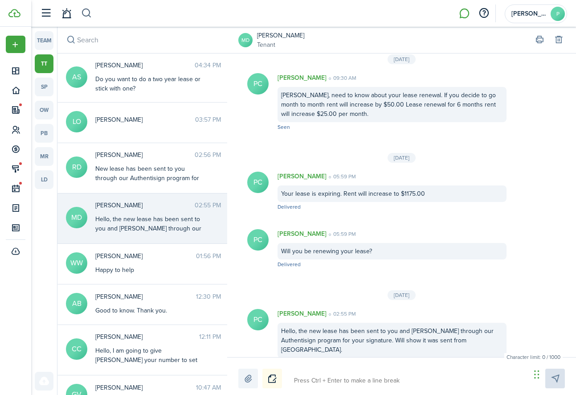
click at [86, 15] on button "button" at bounding box center [86, 13] width 11 height 15
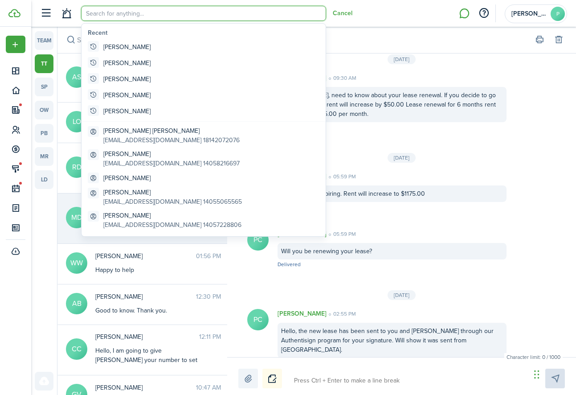
click at [104, 12] on input "search" at bounding box center [203, 13] width 245 height 15
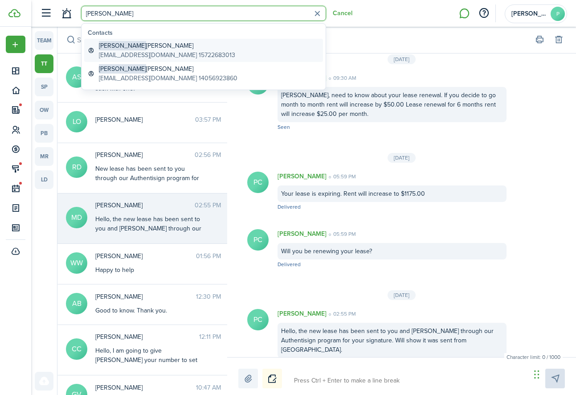
drag, startPoint x: 104, startPoint y: 20, endPoint x: 144, endPoint y: 50, distance: 49.9
click at [144, 50] on global-search-item-description "[EMAIL_ADDRESS][DOMAIN_NAME] 15722683013" at bounding box center [167, 54] width 136 height 9
